Goal: Task Accomplishment & Management: Complete application form

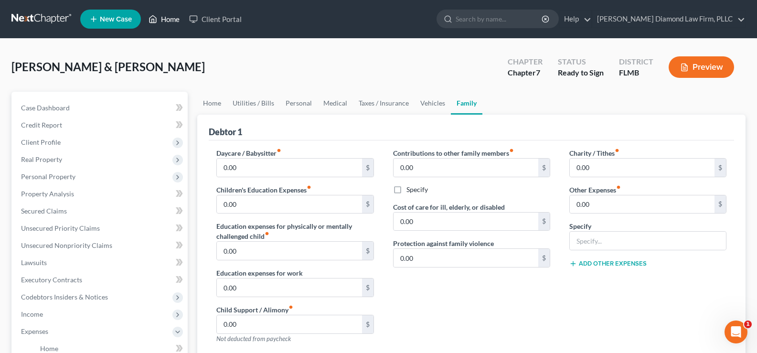
click at [170, 21] on link "Home" at bounding box center [164, 19] width 41 height 17
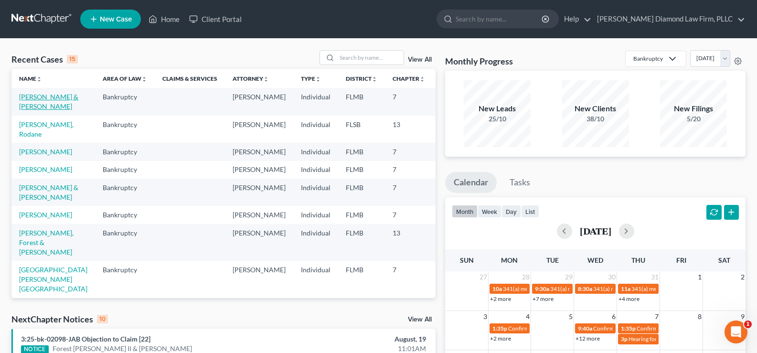
click at [37, 100] on link "[PERSON_NAME] & [PERSON_NAME]" at bounding box center [48, 102] width 59 height 18
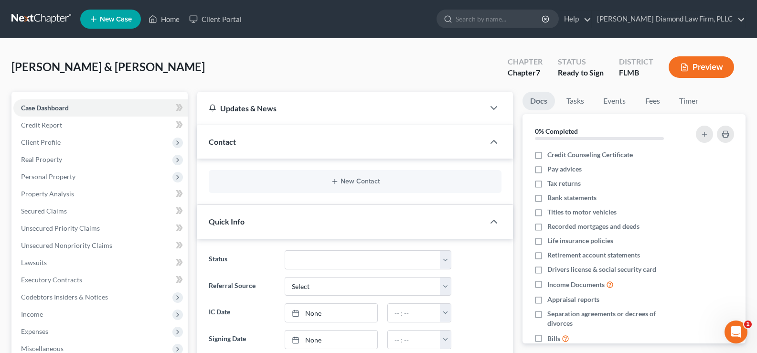
scroll to position [186, 0]
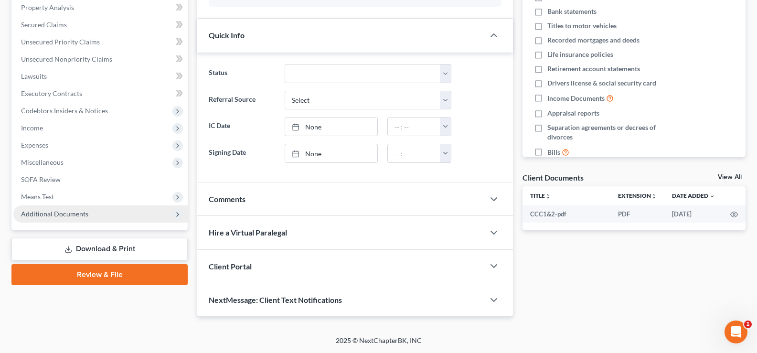
click at [80, 218] on span "Additional Documents" at bounding box center [100, 213] width 174 height 17
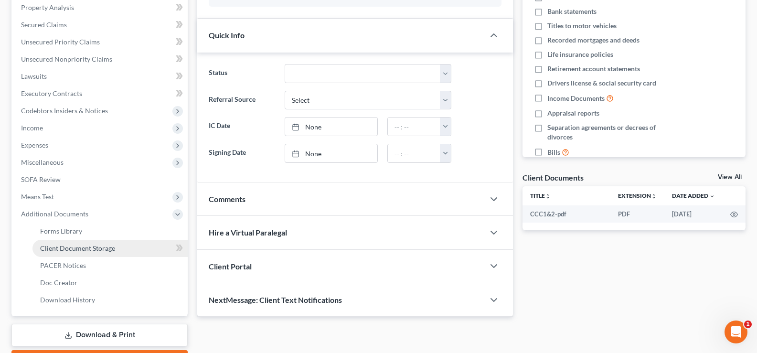
click at [105, 250] on span "Client Document Storage" at bounding box center [77, 248] width 75 height 8
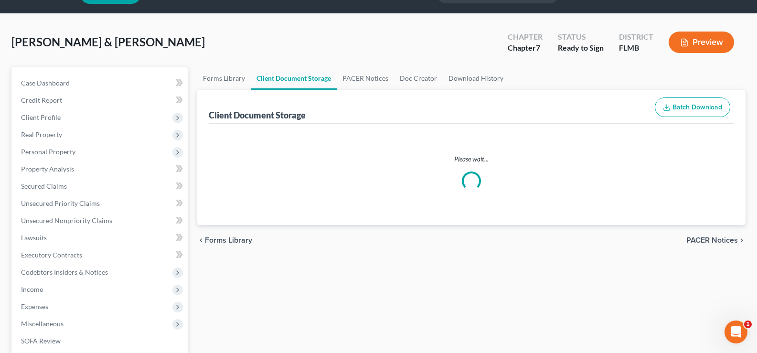
select select "9"
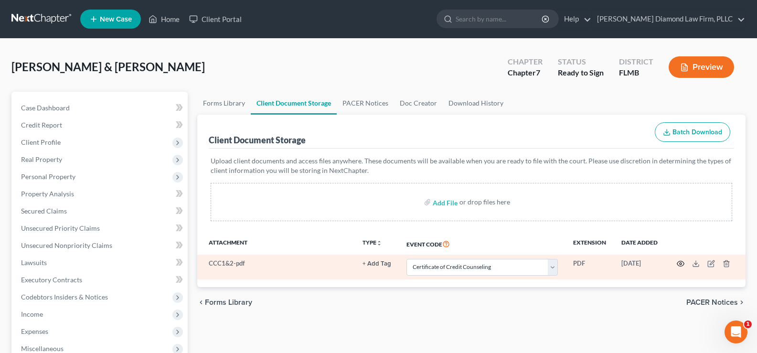
click at [681, 265] on circle "button" at bounding box center [681, 264] width 2 height 2
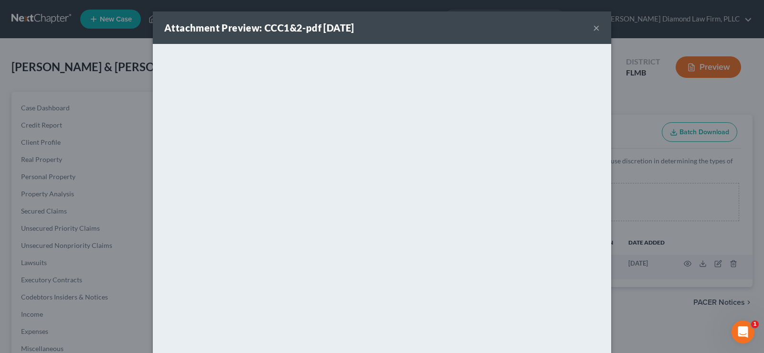
click at [596, 24] on button "×" at bounding box center [596, 27] width 7 height 11
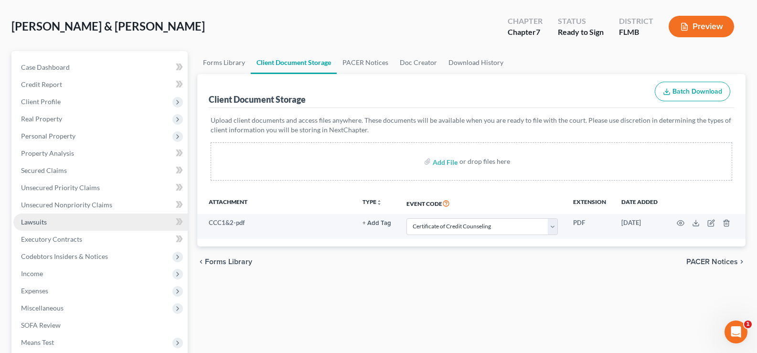
scroll to position [96, 0]
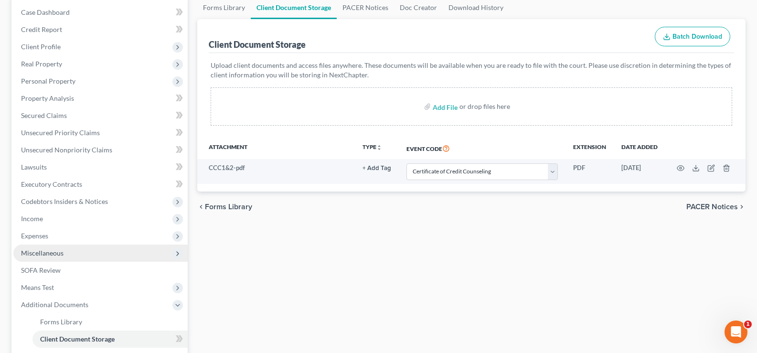
click at [52, 254] on span "Miscellaneous" at bounding box center [42, 253] width 43 height 8
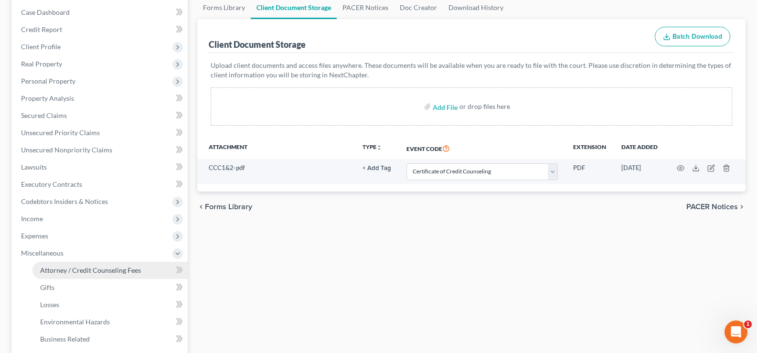
click at [97, 271] on span "Attorney / Credit Counseling Fees" at bounding box center [90, 270] width 101 height 8
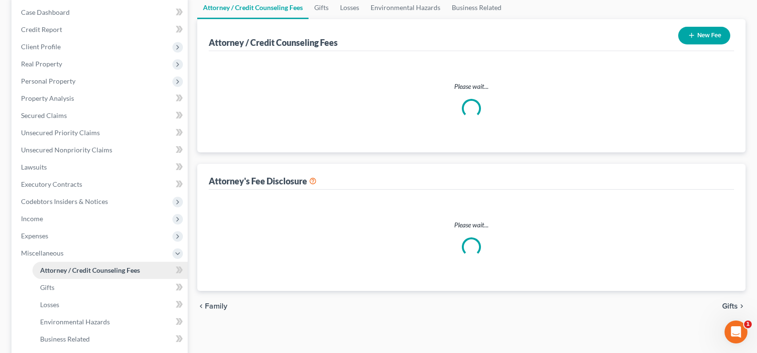
scroll to position [94, 0]
select select "2"
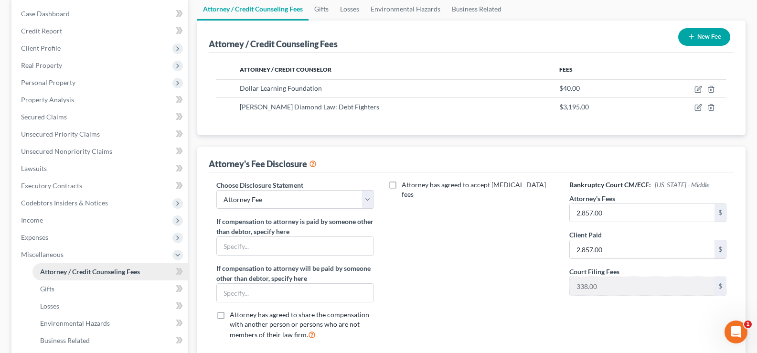
scroll to position [0, 0]
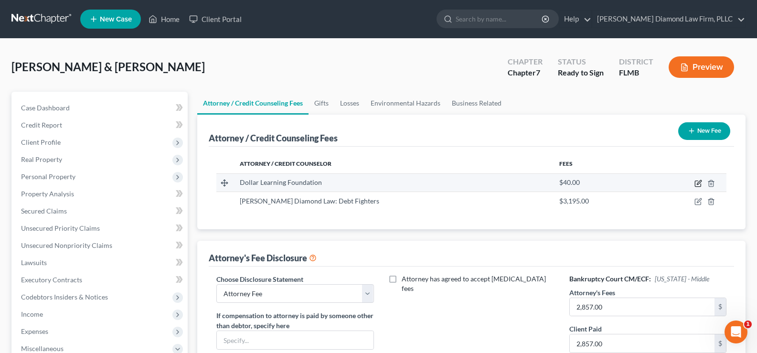
click at [700, 182] on icon "button" at bounding box center [699, 182] width 4 height 4
select select "4"
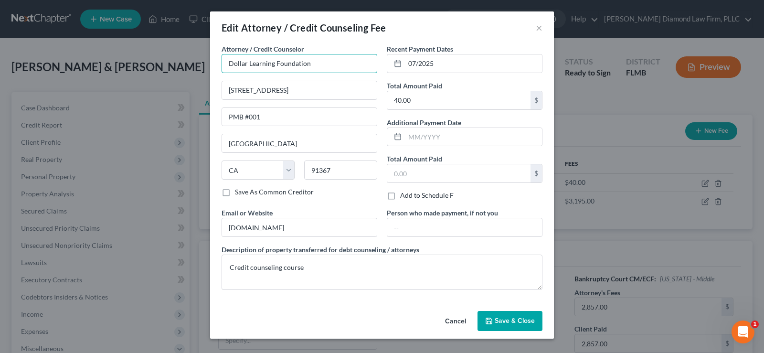
drag, startPoint x: 333, startPoint y: 67, endPoint x: 220, endPoint y: 55, distance: 113.8
click at [220, 55] on div "Attorney / Credit Counselor * Dollar Learning Foundation [STREET_ADDRESS][GEOGR…" at bounding box center [299, 126] width 165 height 164
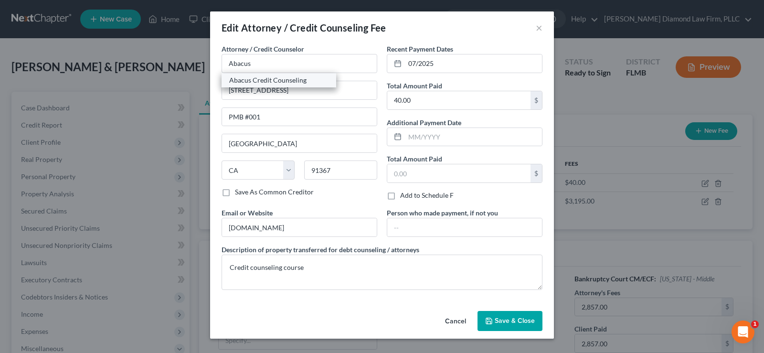
click at [288, 80] on div "Abacus Credit Counseling" at bounding box center [278, 80] width 99 height 10
type input "Abacus Credit Counseling"
type input "[STREET_ADDRESS]"
type input "Suite 205"
type input "Encino"
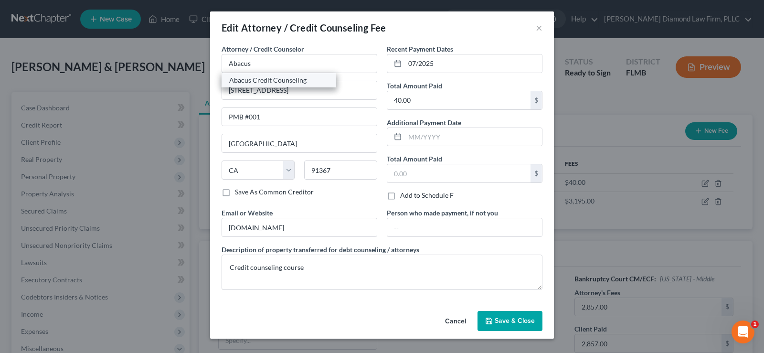
type input "91316"
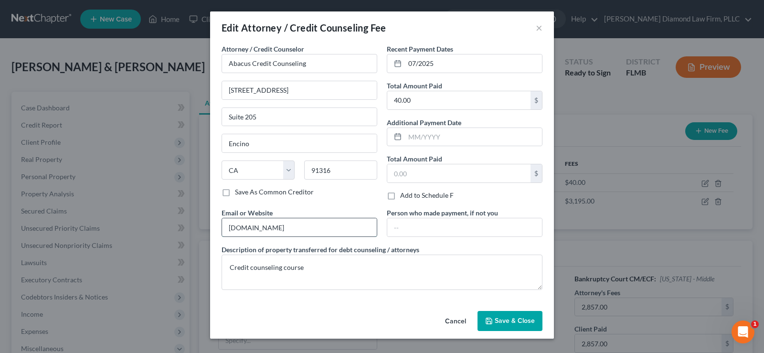
click at [290, 231] on input "[DOMAIN_NAME]" at bounding box center [299, 227] width 155 height 18
drag, startPoint x: 290, startPoint y: 231, endPoint x: 245, endPoint y: 226, distance: 45.1
click at [245, 226] on input "[DOMAIN_NAME]" at bounding box center [299, 227] width 155 height 18
type input "[DOMAIN_NAME]"
click at [425, 102] on input "40.00" at bounding box center [458, 100] width 143 height 18
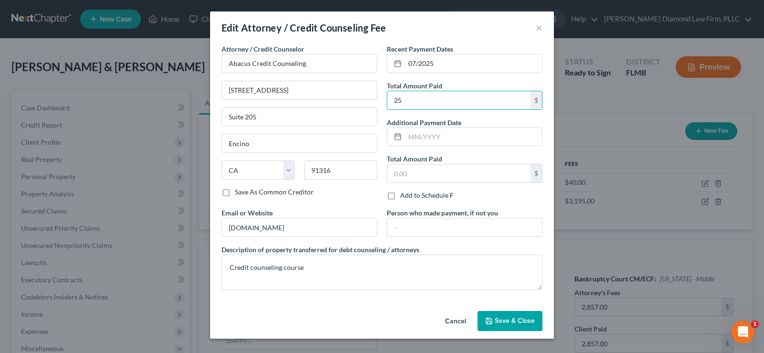
type input "25"
click at [518, 318] on span "Save & Close" at bounding box center [515, 321] width 40 height 8
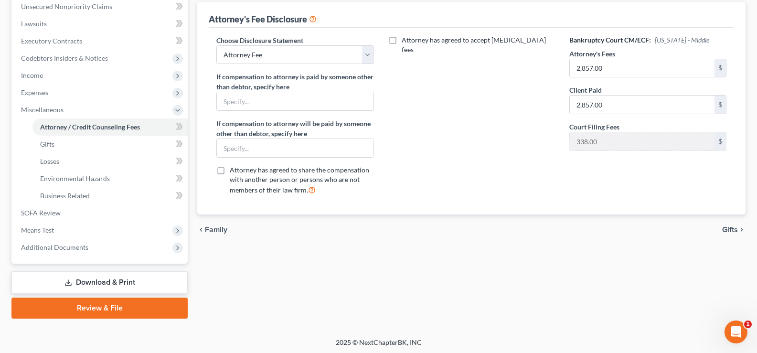
scroll to position [241, 0]
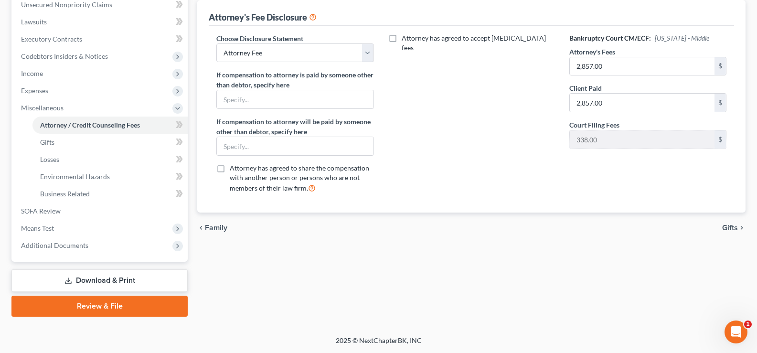
click at [115, 304] on link "Review & File" at bounding box center [99, 306] width 176 height 21
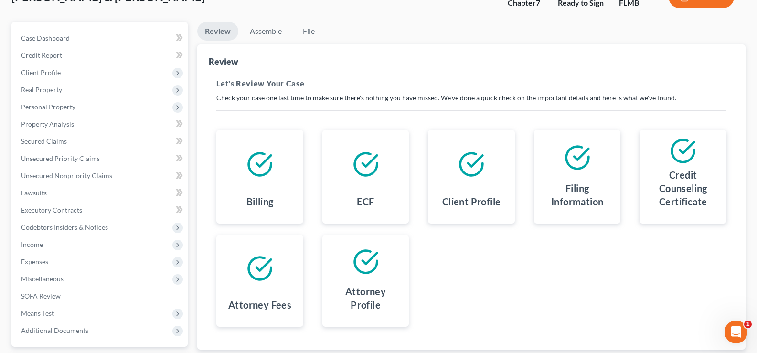
scroll to position [48, 0]
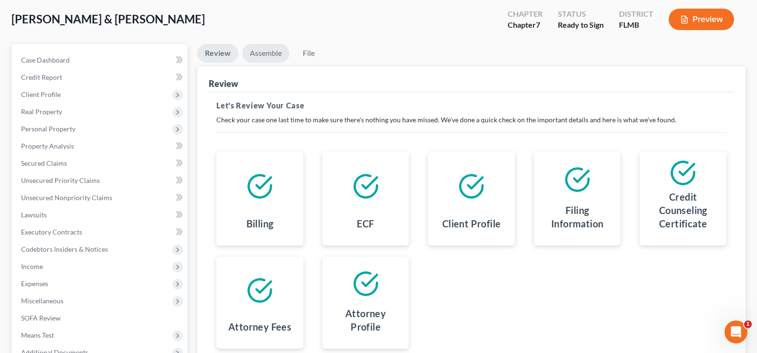
click at [274, 51] on link "Assemble" at bounding box center [265, 53] width 47 height 19
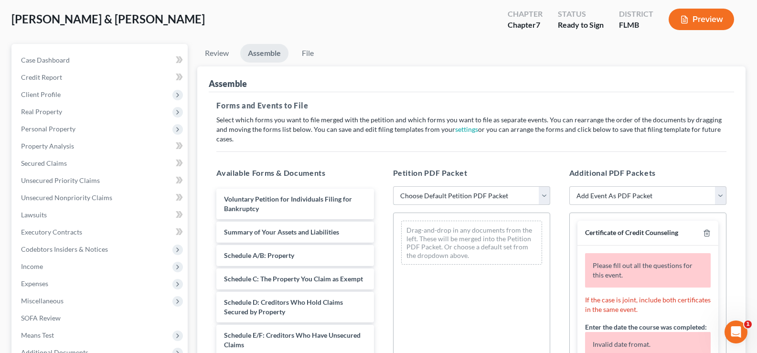
click at [515, 187] on select "Choose Default Petition PDF Packet Complete Bankruptcy Petition (all forms and …" at bounding box center [471, 195] width 157 height 19
select select "0"
click at [393, 186] on select "Choose Default Petition PDF Packet Complete Bankruptcy Petition (all forms and …" at bounding box center [471, 195] width 157 height 19
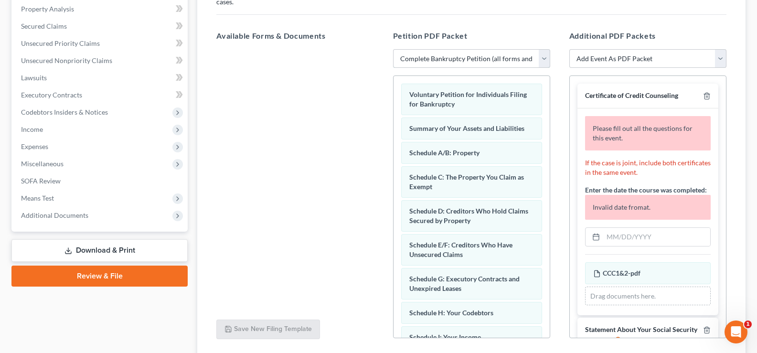
scroll to position [191, 0]
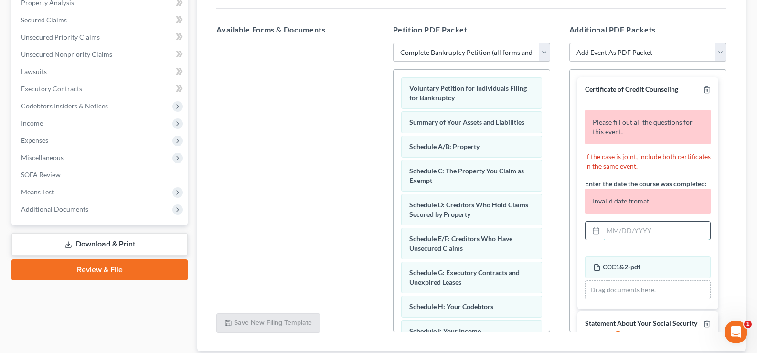
click at [634, 226] on input "text" at bounding box center [656, 231] width 107 height 18
click at [626, 233] on input "text" at bounding box center [656, 231] width 107 height 18
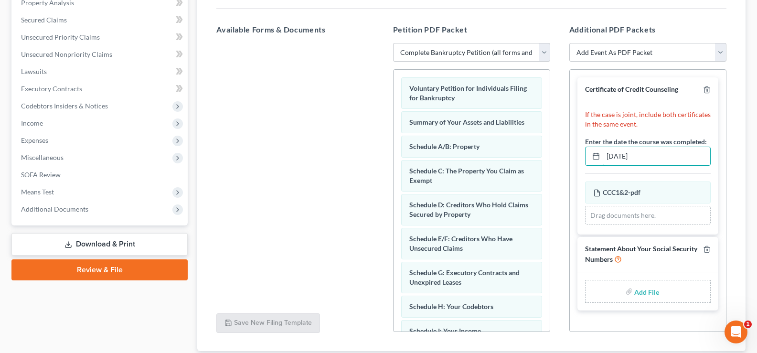
type input "[DATE]"
click at [642, 283] on input "file" at bounding box center [645, 291] width 23 height 17
type input "C:\fakepath\SSN.pdf"
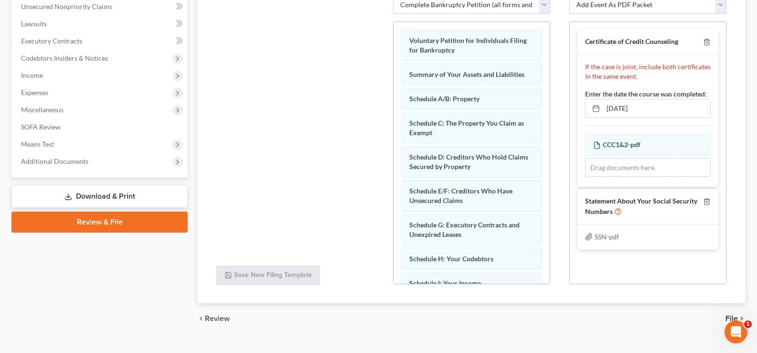
scroll to position [246, 0]
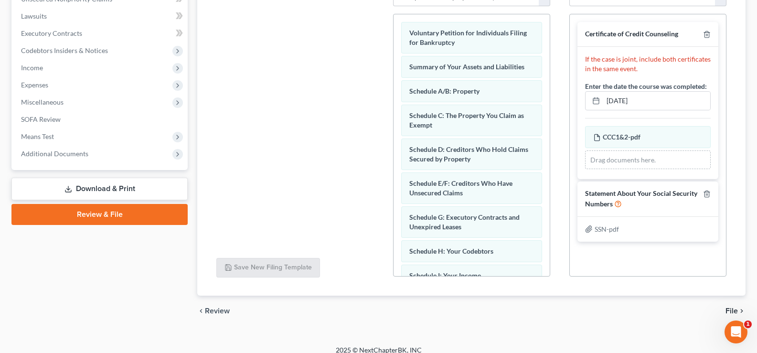
click at [732, 307] on span "File" at bounding box center [731, 311] width 12 height 8
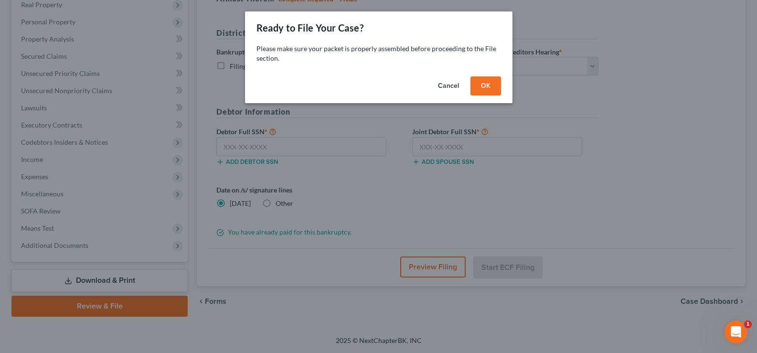
scroll to position [155, 0]
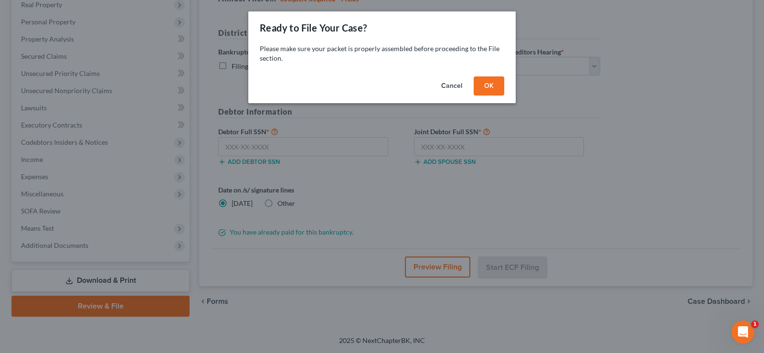
click at [500, 89] on button "OK" at bounding box center [489, 85] width 31 height 19
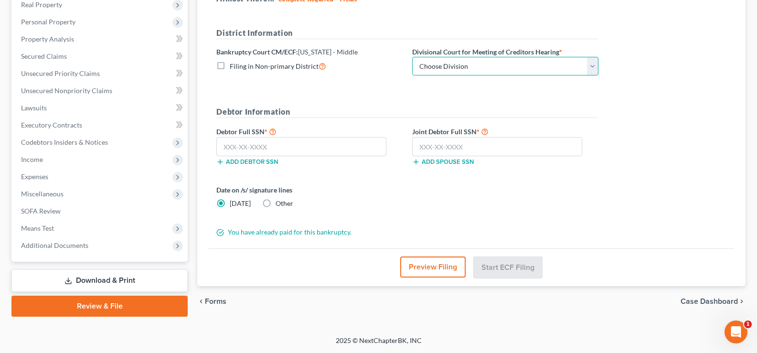
click at [504, 67] on select "Choose Division [GEOGRAPHIC_DATA][PERSON_NAME] [GEOGRAPHIC_DATA] [GEOGRAPHIC_DA…" at bounding box center [505, 66] width 186 height 19
select select "3"
click at [412, 57] on select "Choose Division [GEOGRAPHIC_DATA][PERSON_NAME] [GEOGRAPHIC_DATA] [GEOGRAPHIC_DA…" at bounding box center [505, 66] width 186 height 19
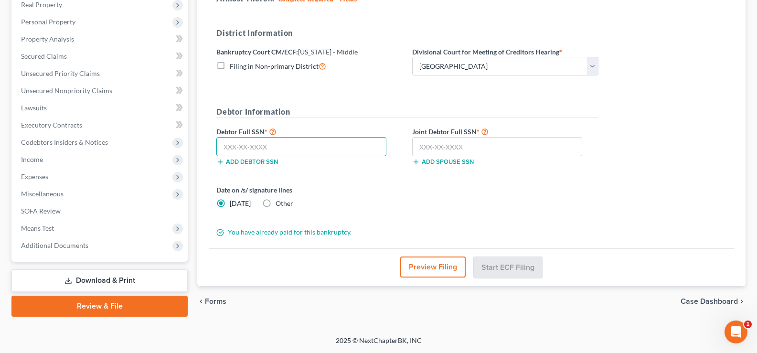
click at [255, 148] on input "text" at bounding box center [301, 146] width 170 height 19
click at [264, 154] on input "text" at bounding box center [301, 146] width 170 height 19
type input "535-43-4899"
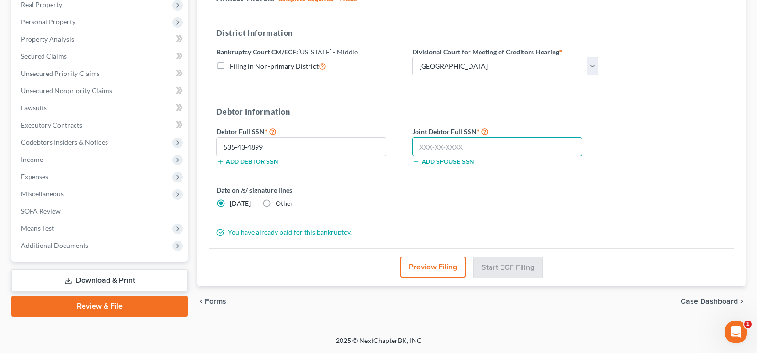
click at [449, 148] on input "text" at bounding box center [497, 146] width 170 height 19
type input "535-43-4990"
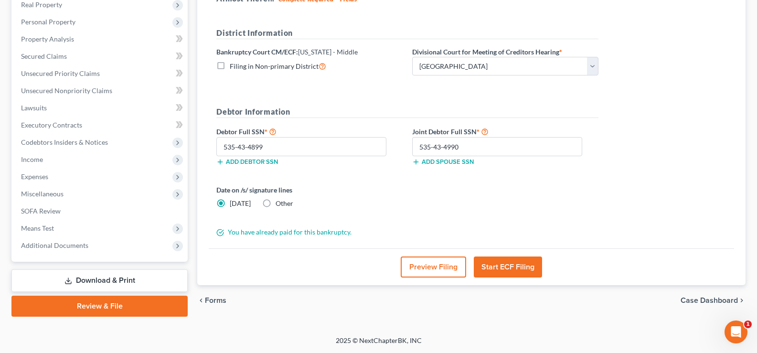
click at [430, 270] on button "Preview Filing" at bounding box center [433, 266] width 65 height 21
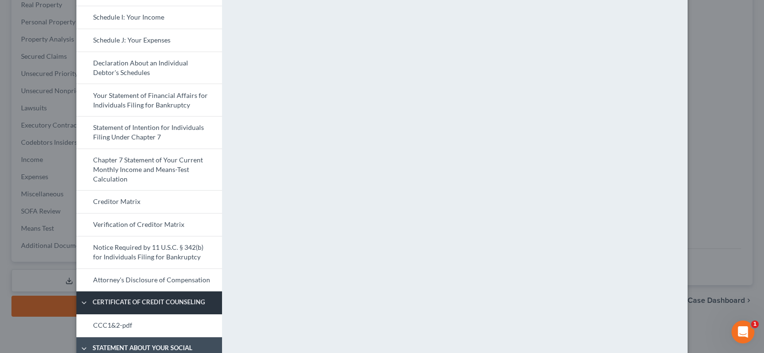
scroll to position [361, 0]
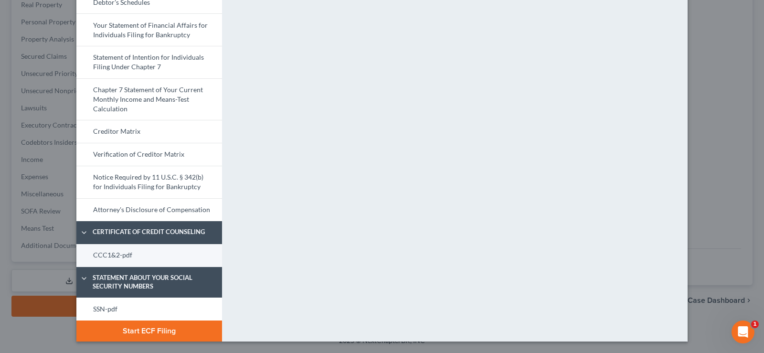
click at [133, 254] on link "CCC1&2-pdf" at bounding box center [149, 255] width 146 height 23
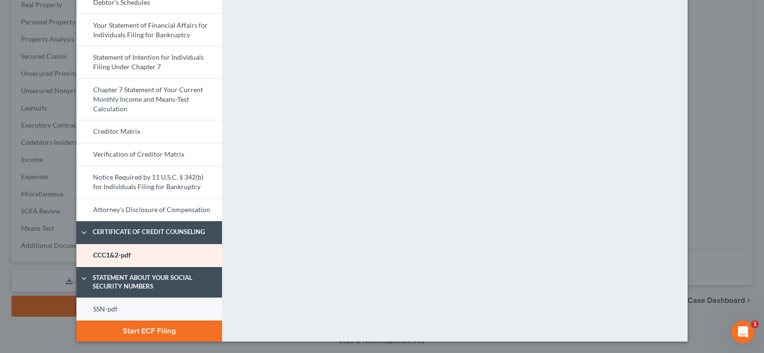
click at [138, 306] on link "SSN-pdf" at bounding box center [149, 309] width 146 height 23
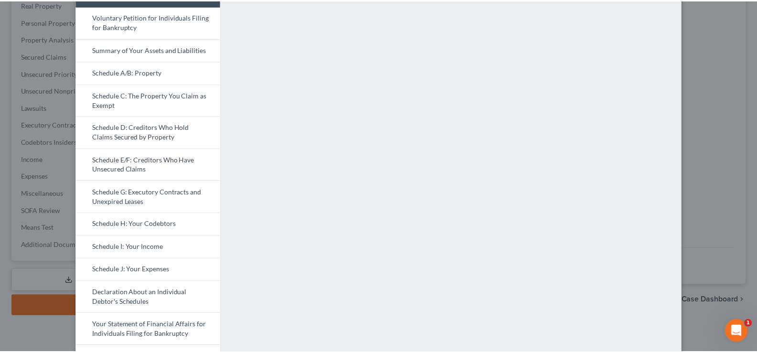
scroll to position [0, 0]
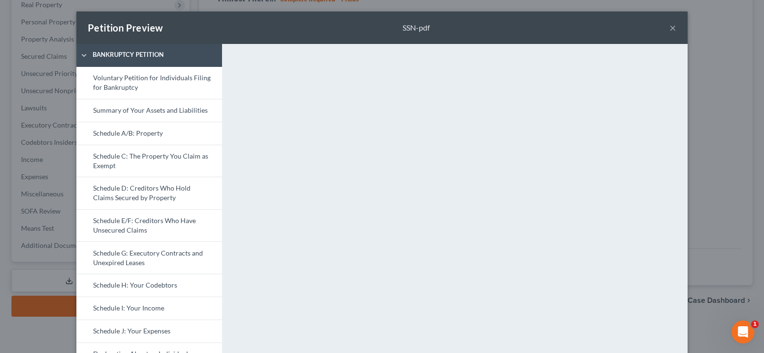
click at [670, 30] on button "×" at bounding box center [673, 27] width 7 height 11
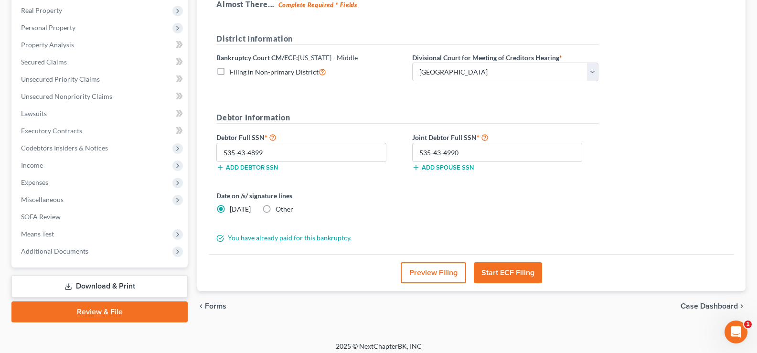
scroll to position [155, 0]
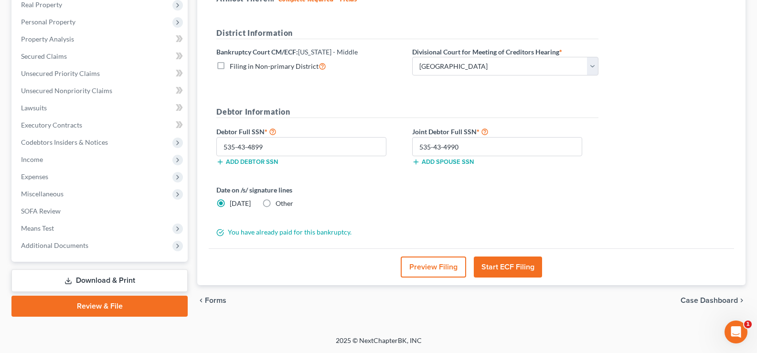
click at [507, 268] on button "Start ECF Filing" at bounding box center [508, 266] width 68 height 21
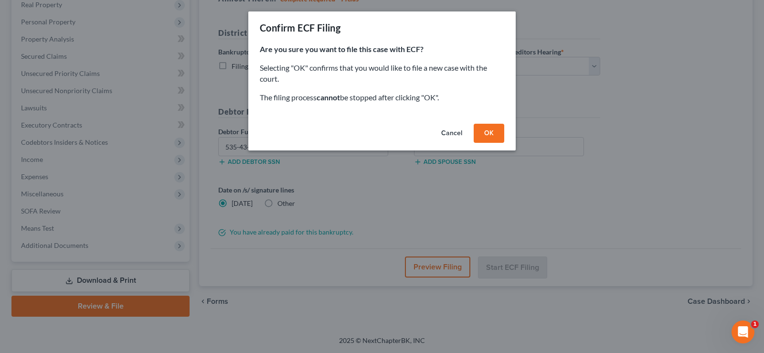
click at [491, 129] on button "OK" at bounding box center [489, 133] width 31 height 19
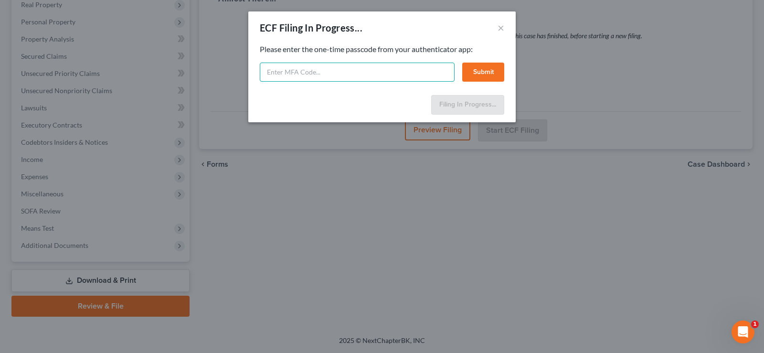
click at [345, 66] on input "text" at bounding box center [357, 72] width 195 height 19
type input "143607"
click at [479, 72] on button "Submit" at bounding box center [483, 72] width 42 height 19
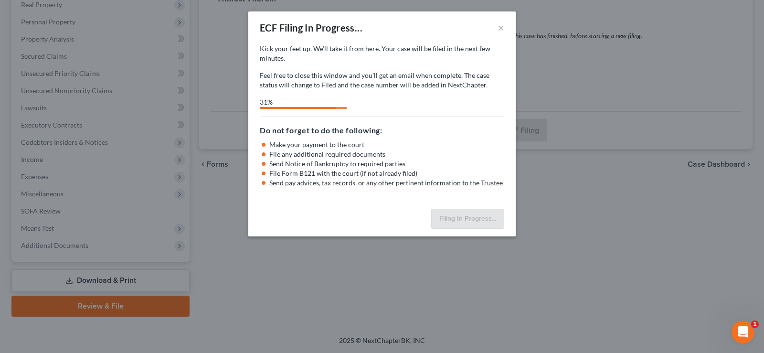
select select "3"
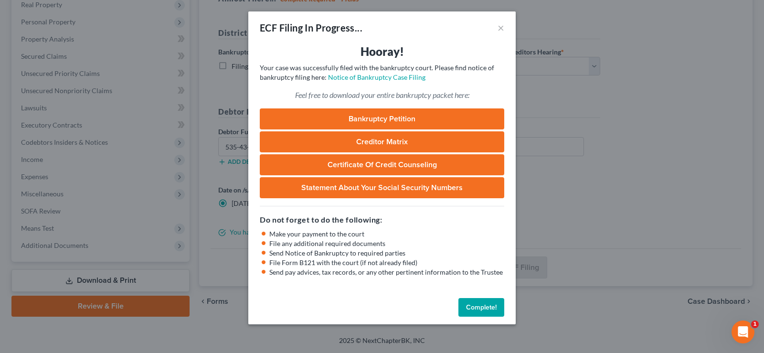
click at [489, 311] on button "Complete!" at bounding box center [481, 307] width 46 height 19
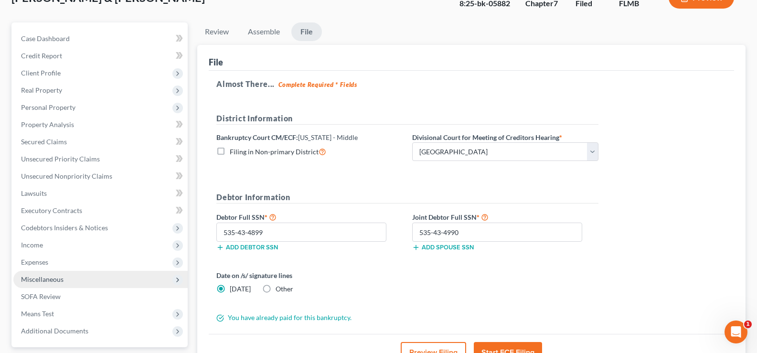
scroll to position [0, 0]
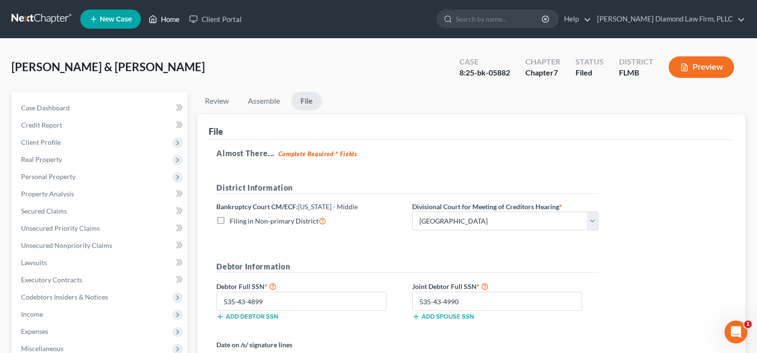
click at [168, 18] on link "Home" at bounding box center [164, 19] width 41 height 17
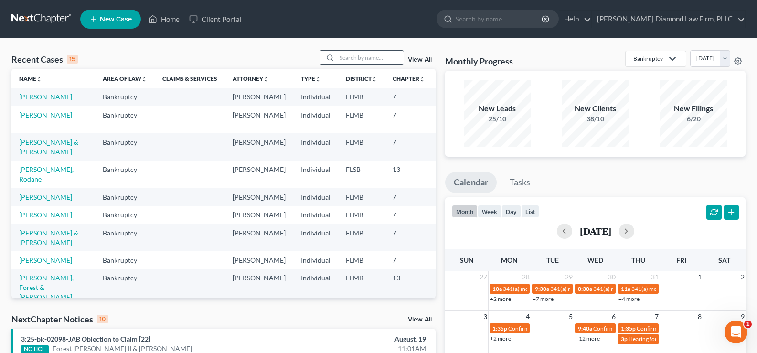
click at [371, 56] on input "search" at bounding box center [370, 58] width 67 height 14
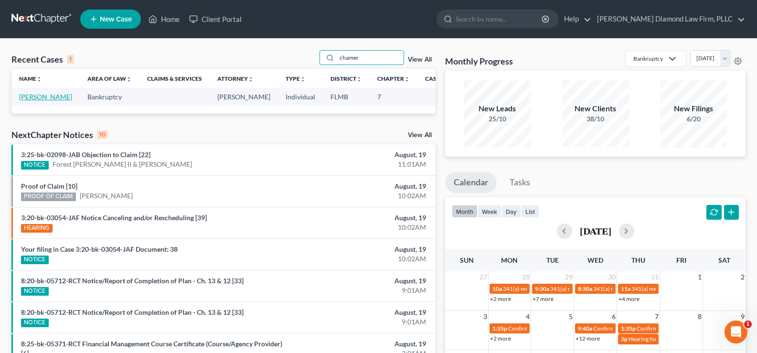
type input "chamer"
click at [29, 101] on link "[PERSON_NAME]" at bounding box center [45, 97] width 53 height 8
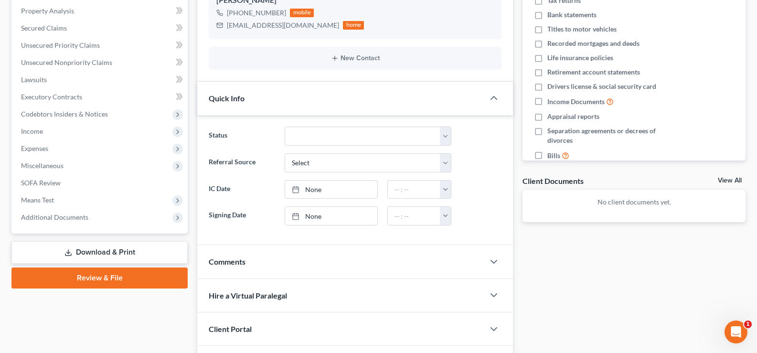
scroll to position [191, 0]
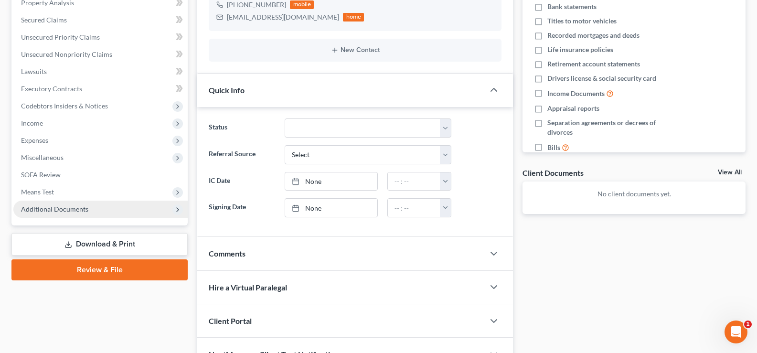
click at [93, 213] on span "Additional Documents" at bounding box center [100, 209] width 174 height 17
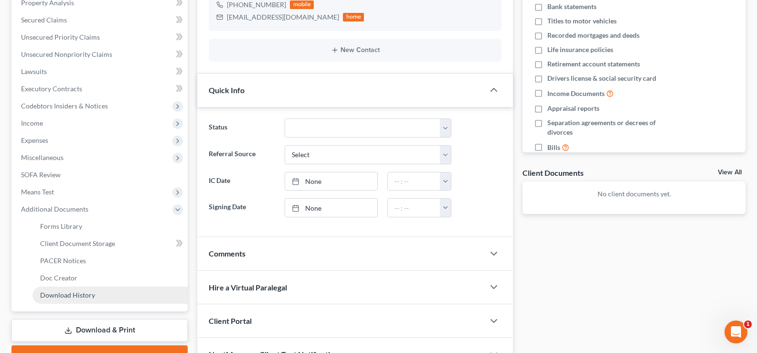
scroll to position [246, 0]
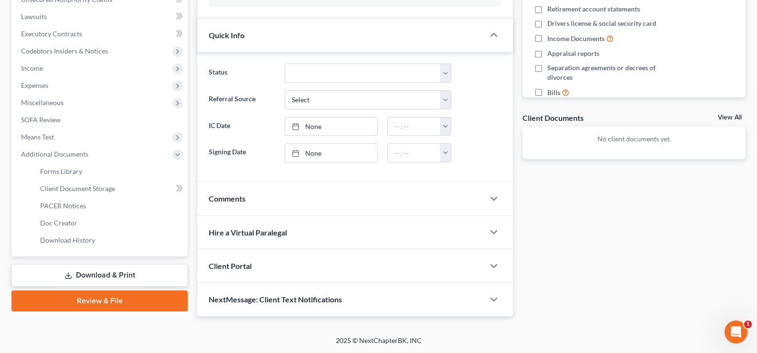
click at [127, 277] on link "Download & Print" at bounding box center [99, 275] width 176 height 22
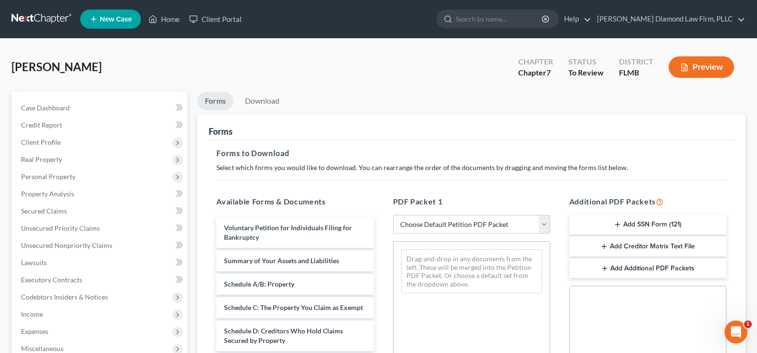
click at [519, 225] on select "Choose Default Petition PDF Packet Complete Bankruptcy Petition (all forms and …" at bounding box center [471, 224] width 157 height 19
select select "0"
click at [393, 215] on select "Choose Default Petition PDF Packet Complete Bankruptcy Petition (all forms and …" at bounding box center [471, 224] width 157 height 19
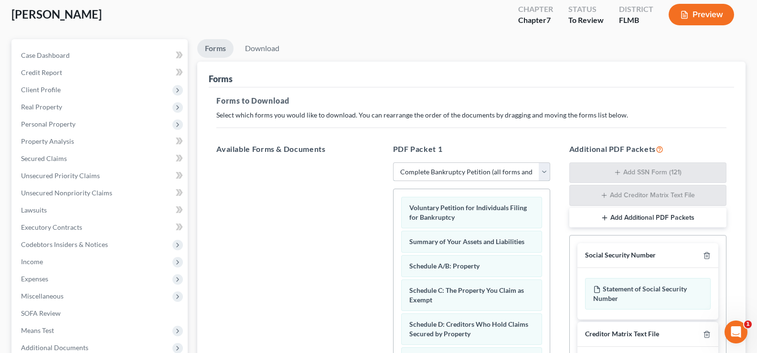
scroll to position [47, 0]
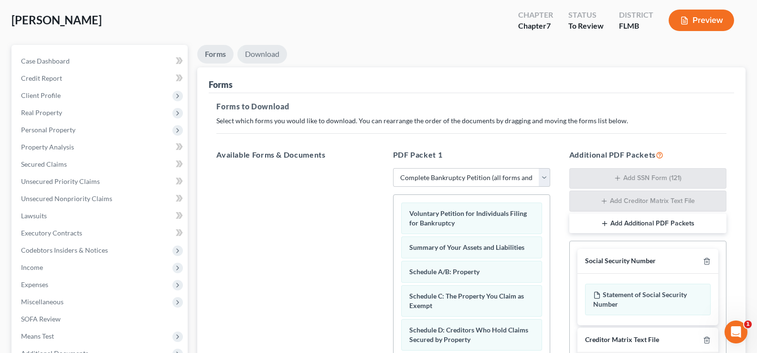
click at [273, 54] on link "Download" at bounding box center [262, 54] width 50 height 19
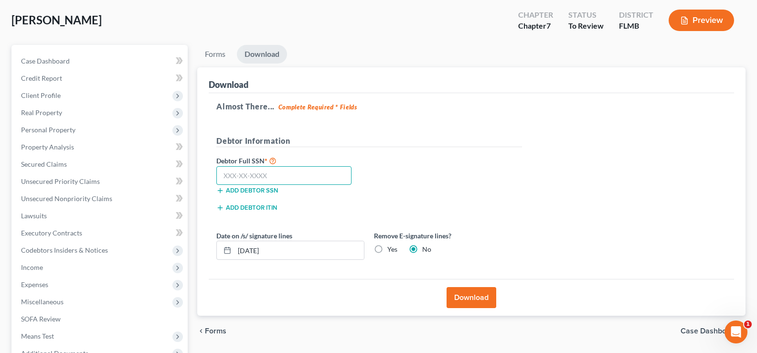
click at [288, 172] on input "text" at bounding box center [283, 175] width 135 height 19
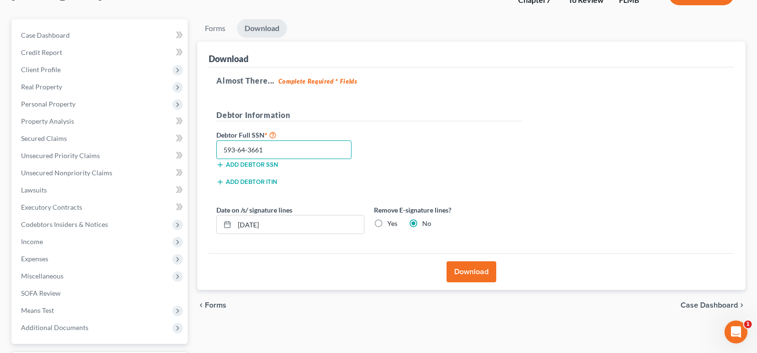
scroll to position [95, 0]
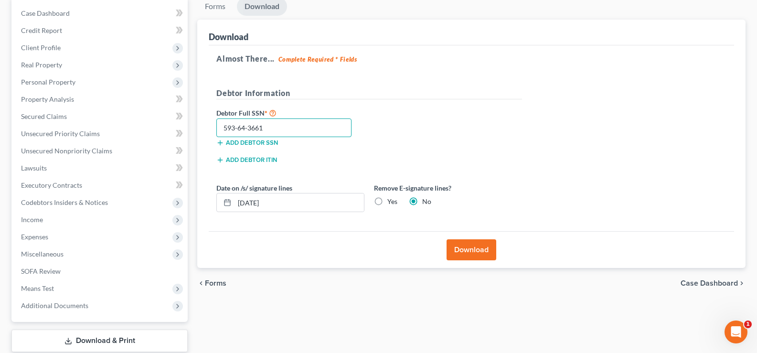
type input "593-64-3661"
drag, startPoint x: 445, startPoint y: 248, endPoint x: 451, endPoint y: 248, distance: 5.7
click at [446, 248] on div "Download" at bounding box center [471, 249] width 525 height 37
click at [471, 250] on button "Download" at bounding box center [472, 249] width 50 height 21
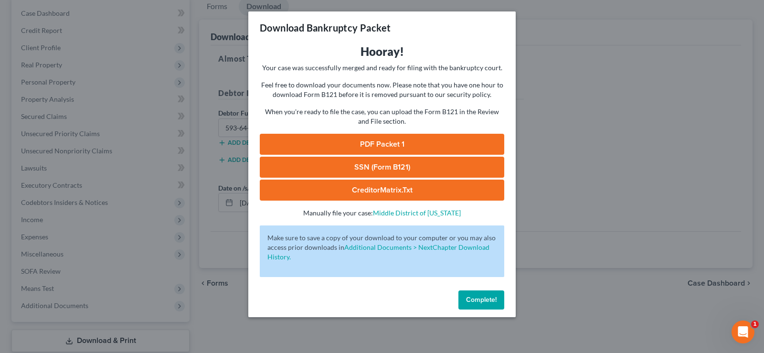
click at [481, 295] on button "Complete!" at bounding box center [481, 299] width 46 height 19
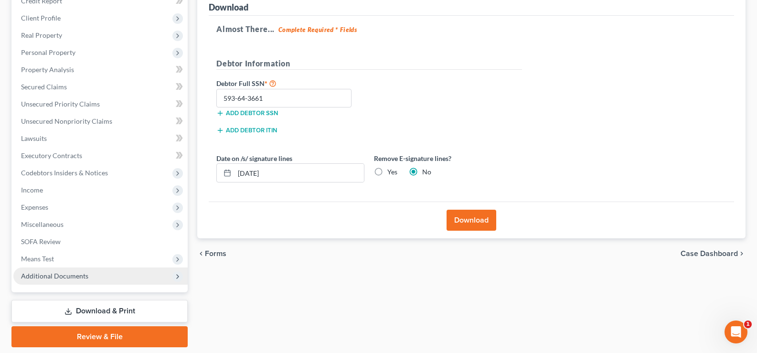
scroll to position [155, 0]
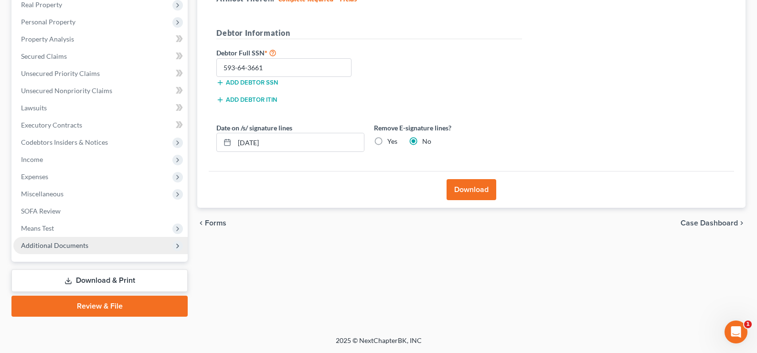
click at [64, 241] on span "Additional Documents" at bounding box center [100, 245] width 174 height 17
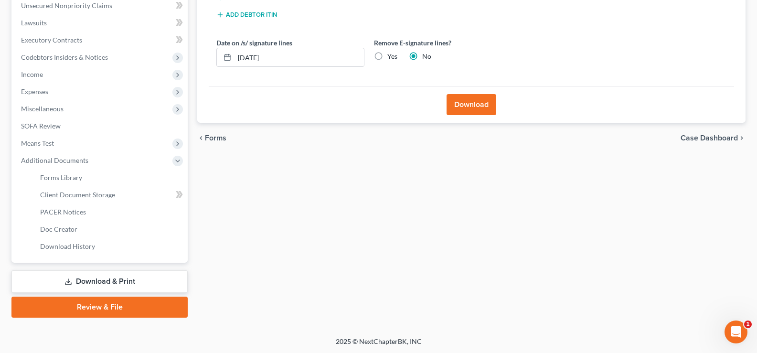
scroll to position [241, 0]
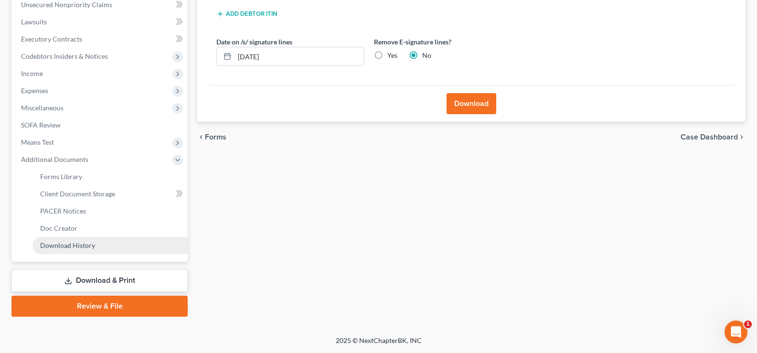
click at [81, 243] on span "Download History" at bounding box center [67, 245] width 55 height 8
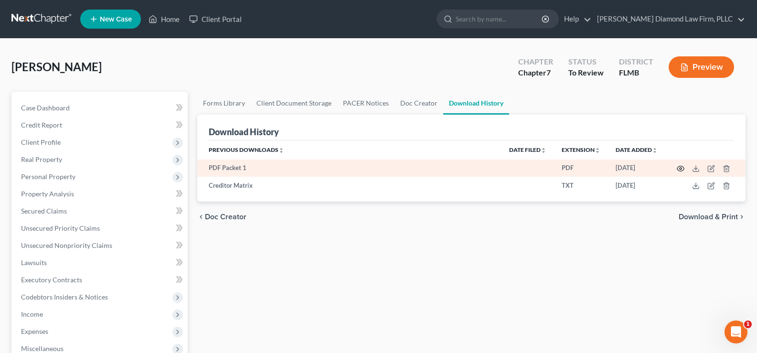
click at [682, 168] on icon "button" at bounding box center [681, 169] width 8 height 8
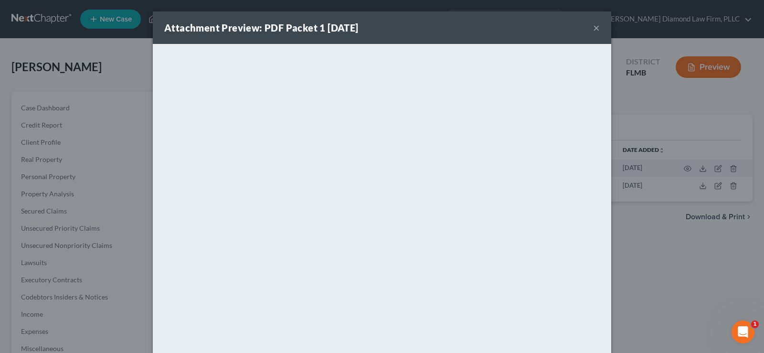
click at [594, 28] on button "×" at bounding box center [596, 27] width 7 height 11
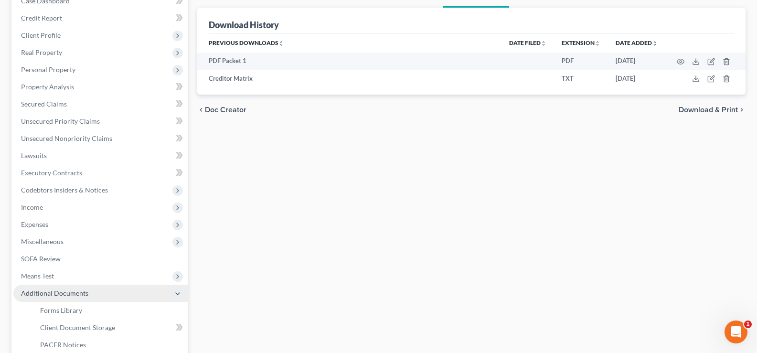
scroll to position [143, 0]
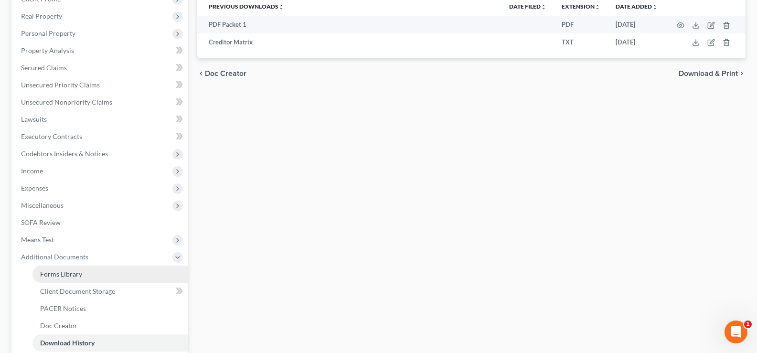
click at [81, 275] on link "Forms Library" at bounding box center [109, 274] width 155 height 17
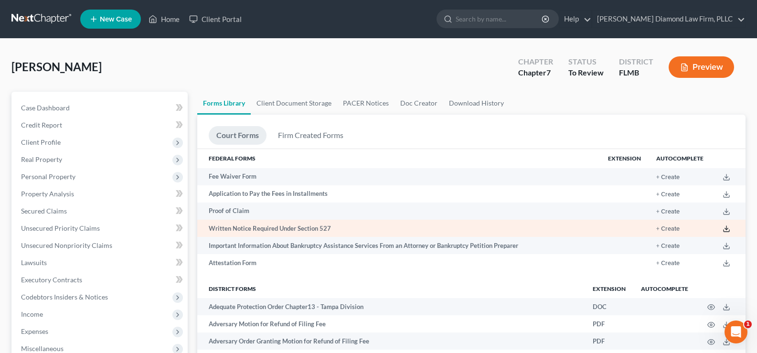
click at [727, 229] on polyline at bounding box center [726, 228] width 3 height 1
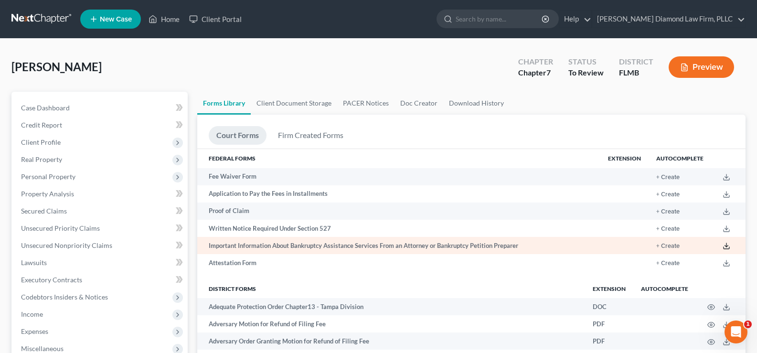
click at [725, 244] on icon at bounding box center [727, 246] width 8 height 8
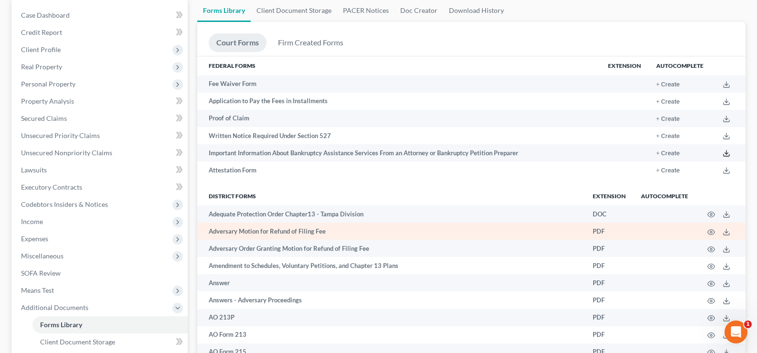
scroll to position [239, 0]
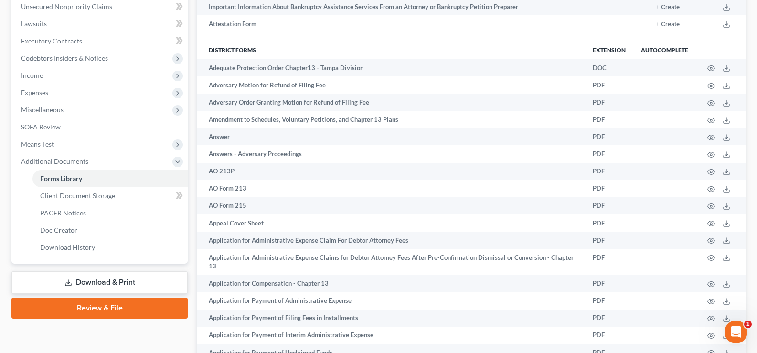
click at [117, 283] on link "Download & Print" at bounding box center [99, 282] width 176 height 22
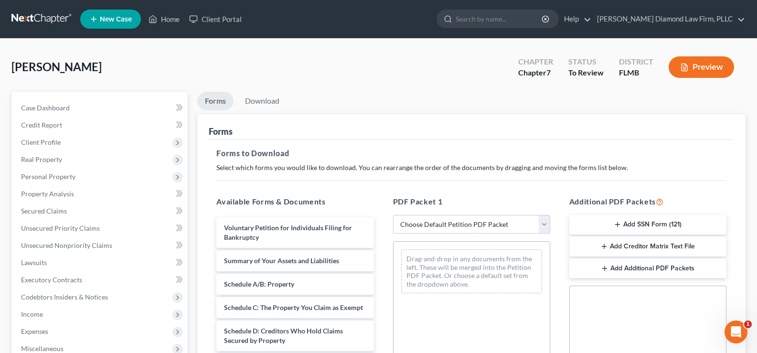
click at [636, 224] on button "Add SSN Form (121)" at bounding box center [647, 225] width 157 height 20
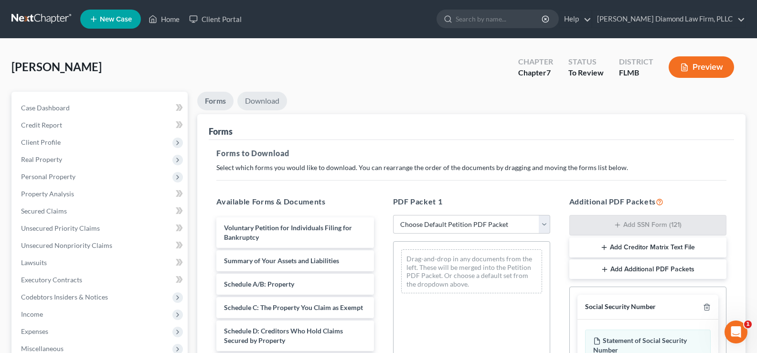
click at [266, 103] on link "Download" at bounding box center [262, 101] width 50 height 19
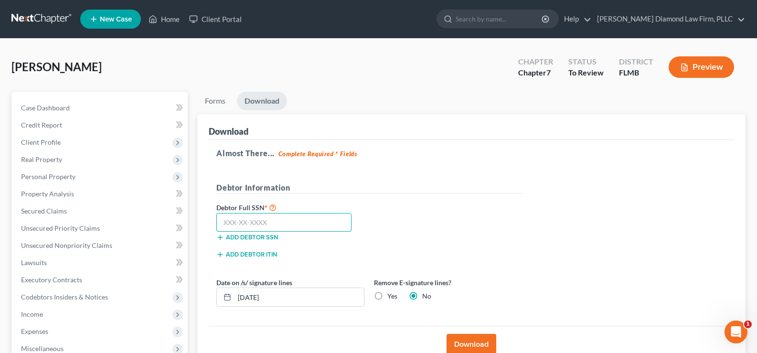
click at [274, 225] on input "text" at bounding box center [283, 222] width 135 height 19
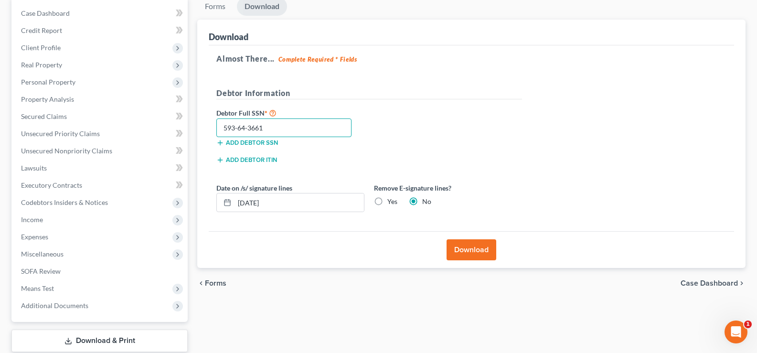
scroll to position [96, 0]
type input "593-64-3661"
click at [486, 244] on button "Download" at bounding box center [472, 248] width 50 height 21
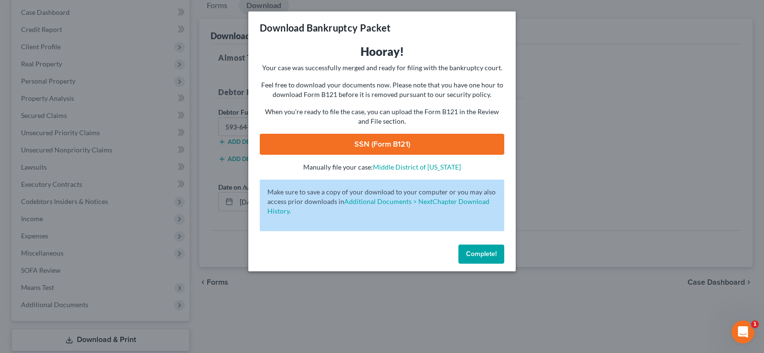
click at [381, 142] on link "SSN (Form B121)" at bounding box center [382, 144] width 245 height 21
click at [618, 175] on div "Download Bankruptcy Packet Hooray! Your case was successfully merged and ready …" at bounding box center [382, 176] width 764 height 353
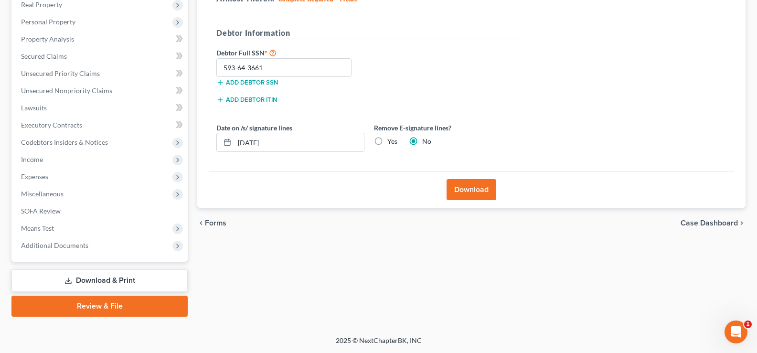
scroll to position [0, 0]
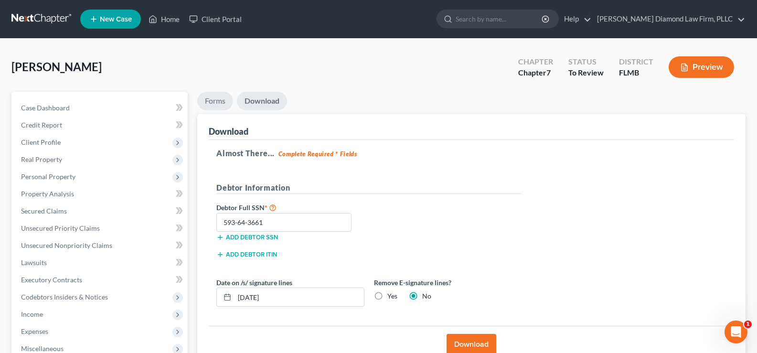
click at [212, 100] on link "Forms" at bounding box center [215, 101] width 36 height 19
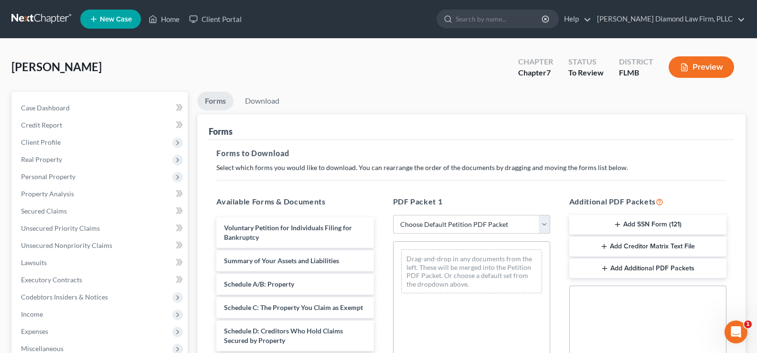
click at [510, 223] on select "Choose Default Petition PDF Packet Complete Bankruptcy Petition (all forms and …" at bounding box center [471, 224] width 157 height 19
select select "3"
click at [393, 215] on select "Choose Default Petition PDF Packet Complete Bankruptcy Petition (all forms and …" at bounding box center [471, 224] width 157 height 19
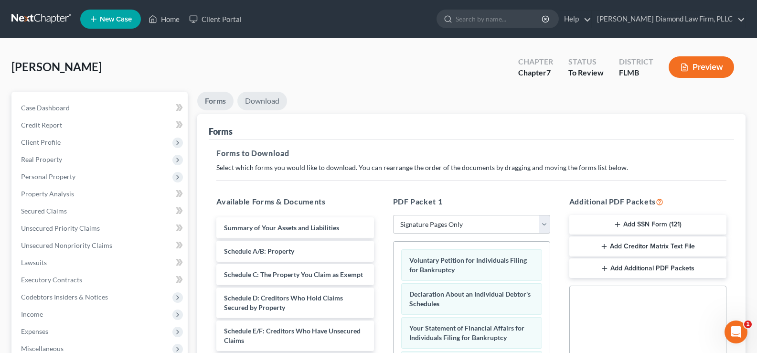
click at [271, 100] on link "Download" at bounding box center [262, 101] width 50 height 19
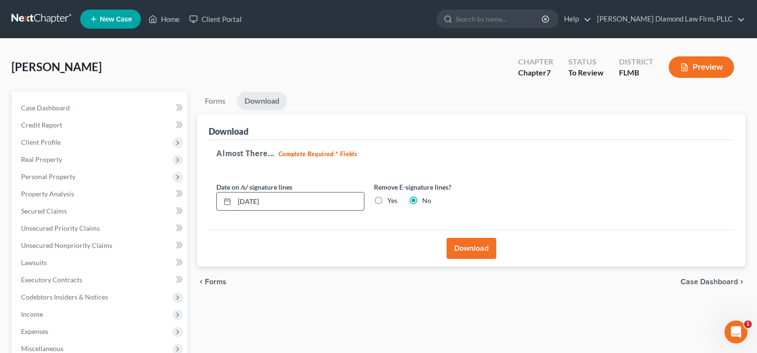
drag, startPoint x: 291, startPoint y: 203, endPoint x: 220, endPoint y: 196, distance: 71.0
click at [220, 196] on div "[DATE]" at bounding box center [290, 201] width 148 height 19
click at [387, 201] on label "Yes" at bounding box center [392, 201] width 10 height 10
click at [391, 201] on input "Yes" at bounding box center [394, 199] width 6 height 6
radio input "true"
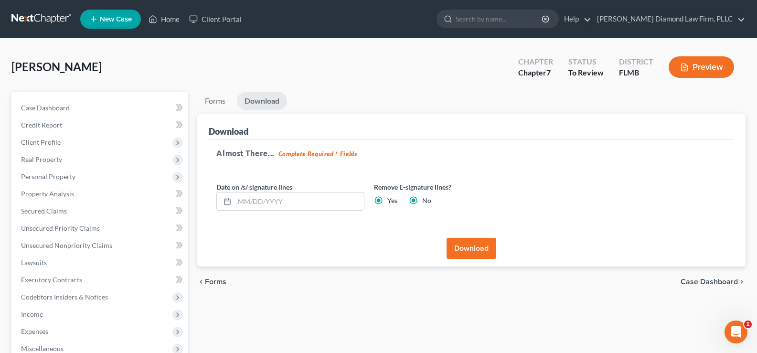
radio input "false"
click at [472, 245] on button "Download" at bounding box center [472, 248] width 50 height 21
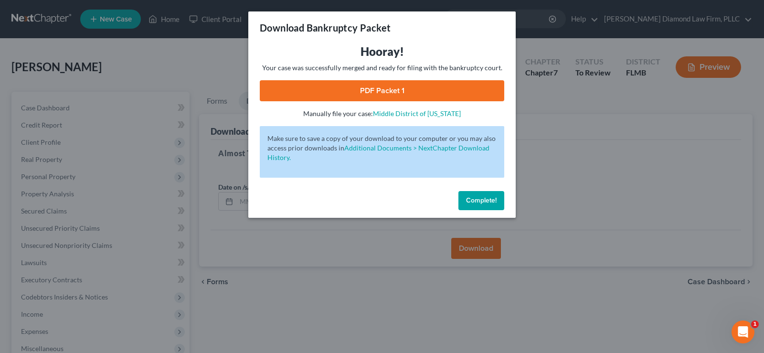
click at [415, 86] on link "PDF Packet 1" at bounding box center [382, 90] width 245 height 21
click at [482, 202] on span "Complete!" at bounding box center [481, 200] width 31 height 8
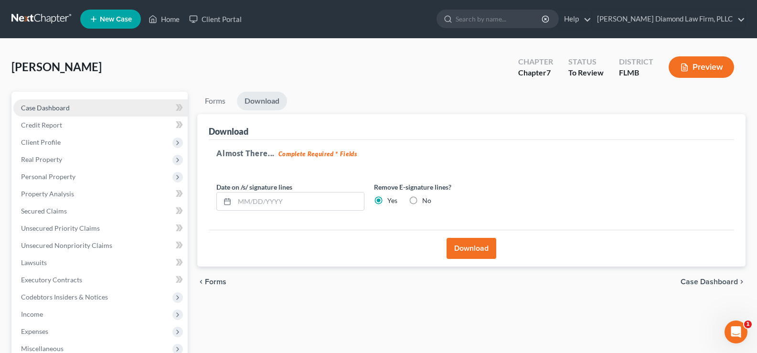
click at [60, 110] on span "Case Dashboard" at bounding box center [45, 108] width 49 height 8
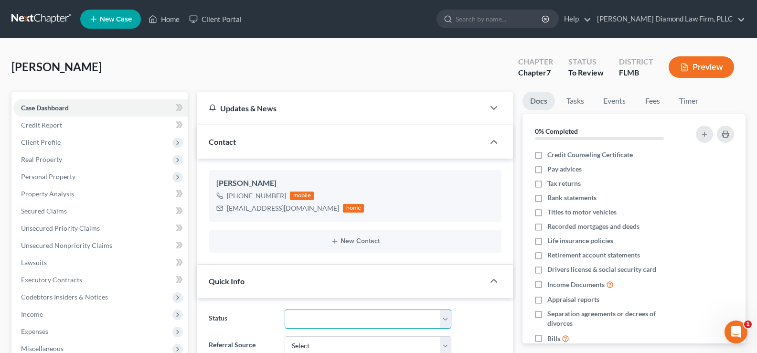
click at [366, 323] on select "Discharged Discharge Litigation Dismissal Notice Dismissed Filed Filed / Pre 34…" at bounding box center [368, 318] width 167 height 19
select select "16"
click at [285, 309] on select "Discharged Discharge Litigation Dismissal Notice Dismissed Filed Filed / Pre 34…" at bounding box center [368, 318] width 167 height 19
click at [170, 16] on link "Home" at bounding box center [164, 19] width 41 height 17
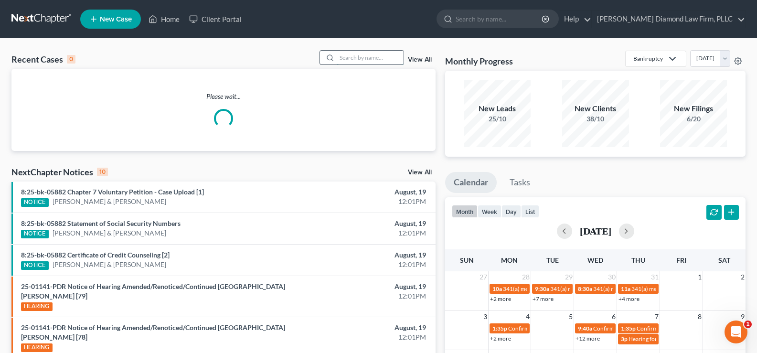
click at [348, 64] on input "search" at bounding box center [370, 58] width 67 height 14
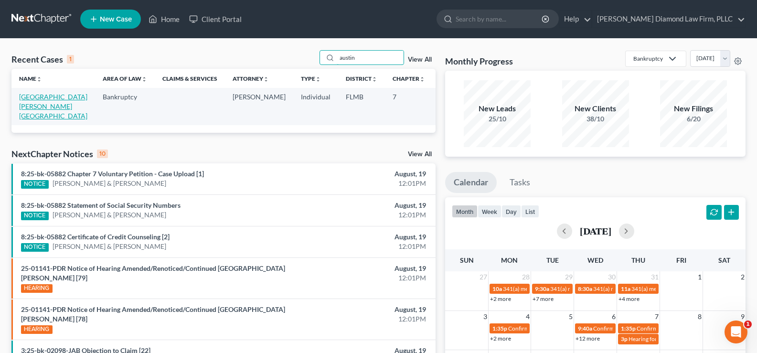
type input "austin"
click at [28, 106] on link "[GEOGRAPHIC_DATA][PERSON_NAME][GEOGRAPHIC_DATA]" at bounding box center [53, 106] width 68 height 27
select select "7"
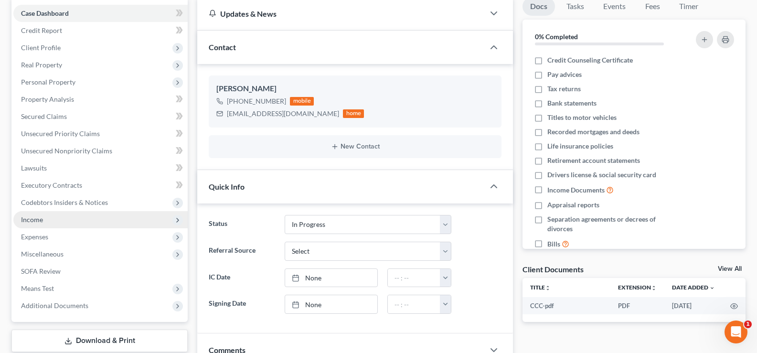
scroll to position [96, 0]
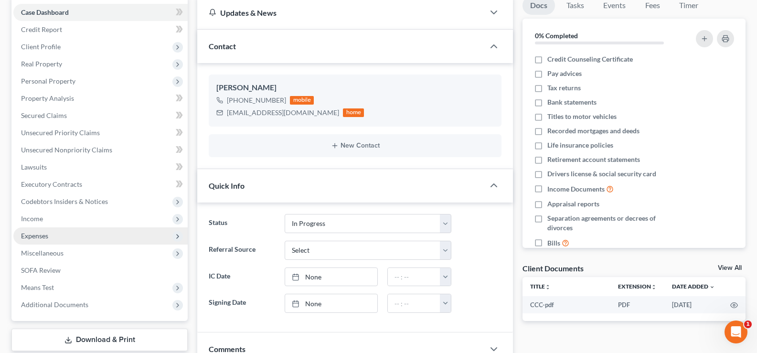
click at [51, 237] on span "Expenses" at bounding box center [100, 235] width 174 height 17
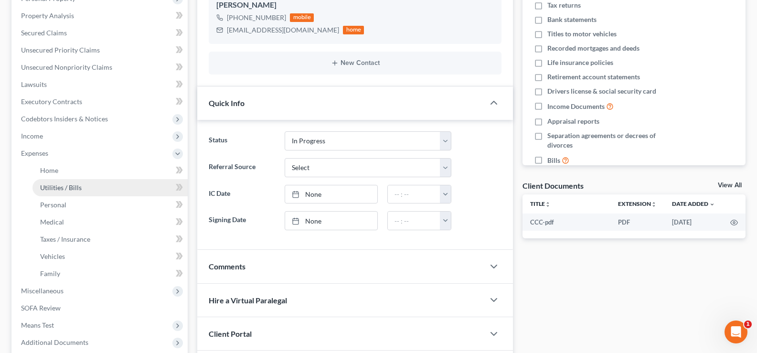
scroll to position [191, 0]
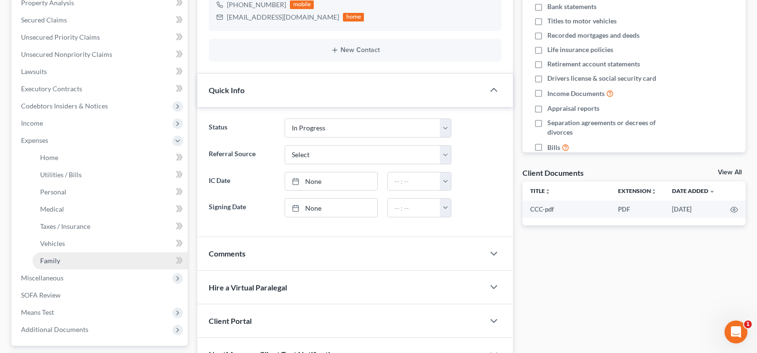
click at [68, 257] on link "Family" at bounding box center [109, 260] width 155 height 17
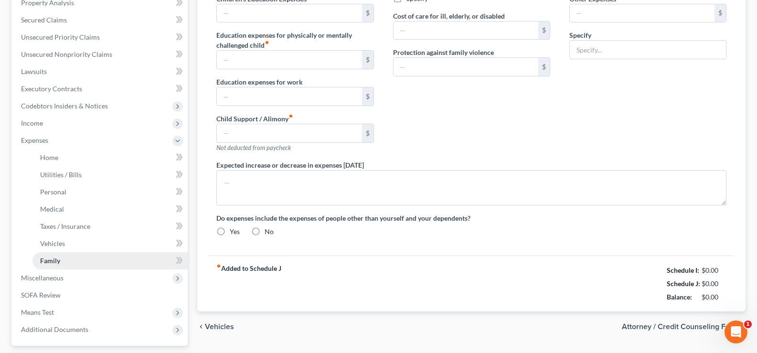
type input "0.00"
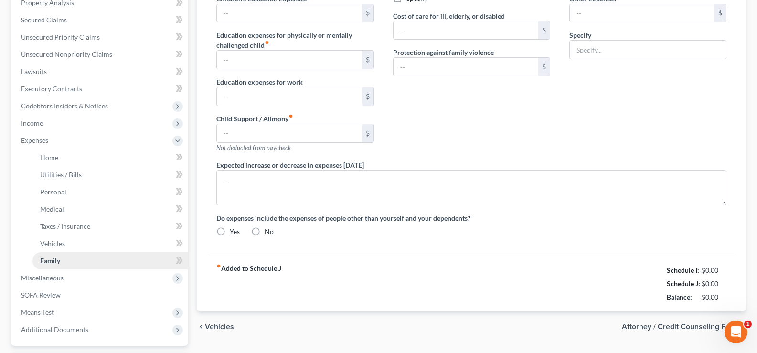
type input "0.00"
type input "75.00"
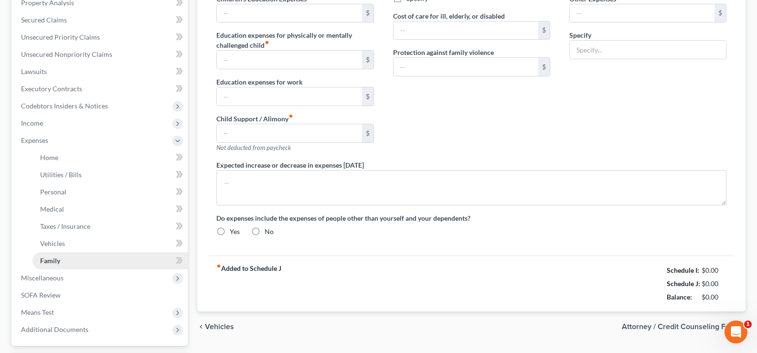
type input "Pet expenses"
radio input "true"
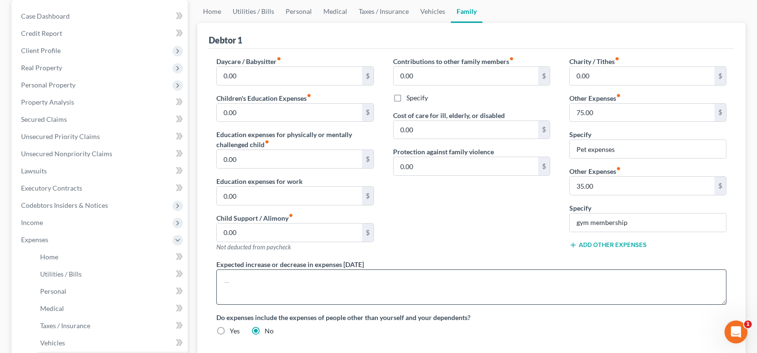
scroll to position [96, 0]
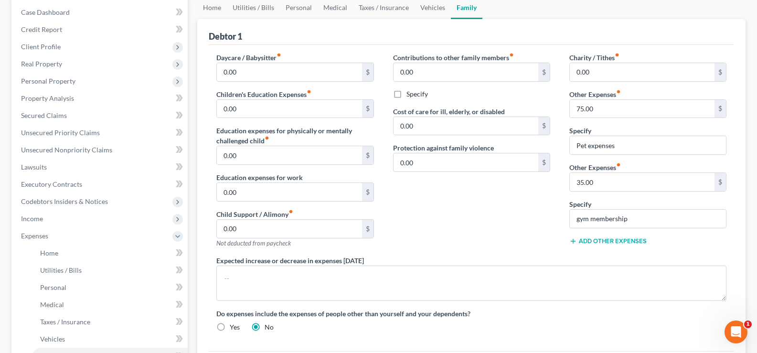
click at [607, 240] on button "Add Other Expenses" at bounding box center [607, 241] width 77 height 8
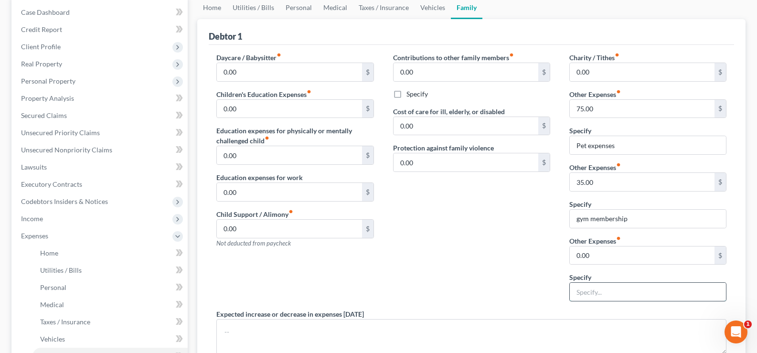
click at [583, 287] on input "text" at bounding box center [648, 292] width 156 height 18
type input "Boat membership"
click at [634, 255] on input "0.00" at bounding box center [642, 255] width 145 height 18
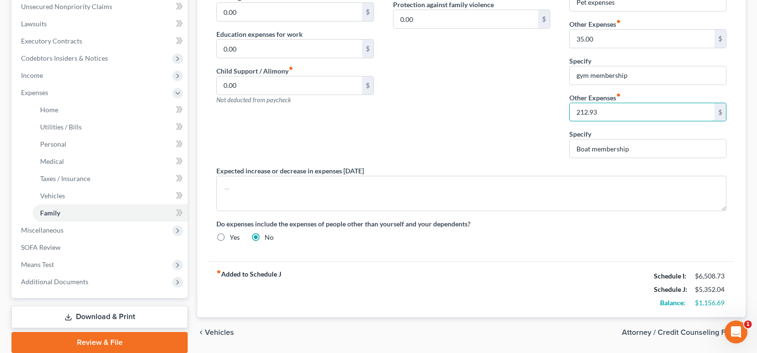
scroll to position [275, 0]
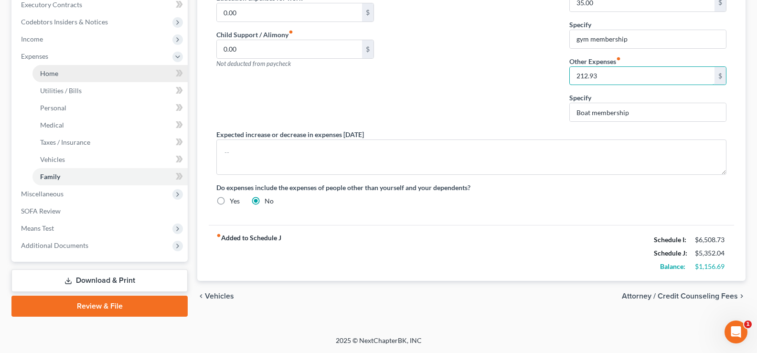
type input "212.93"
click at [78, 76] on link "Home" at bounding box center [109, 73] width 155 height 17
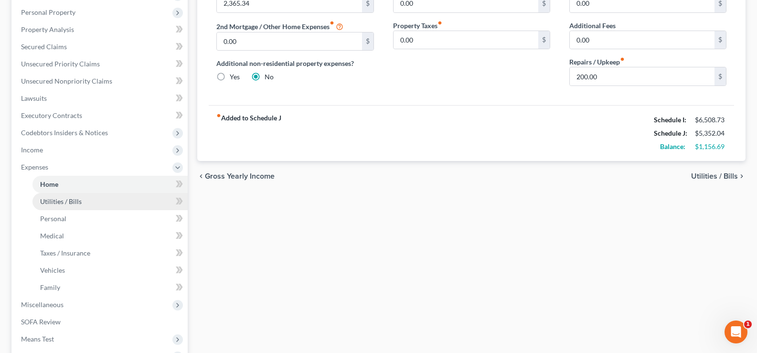
scroll to position [191, 0]
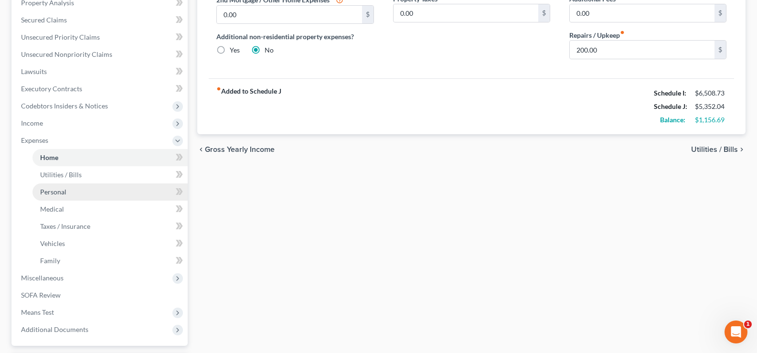
click at [74, 195] on link "Personal" at bounding box center [109, 191] width 155 height 17
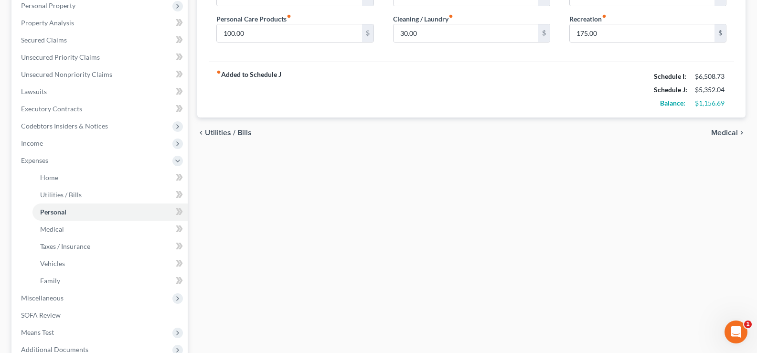
scroll to position [143, 0]
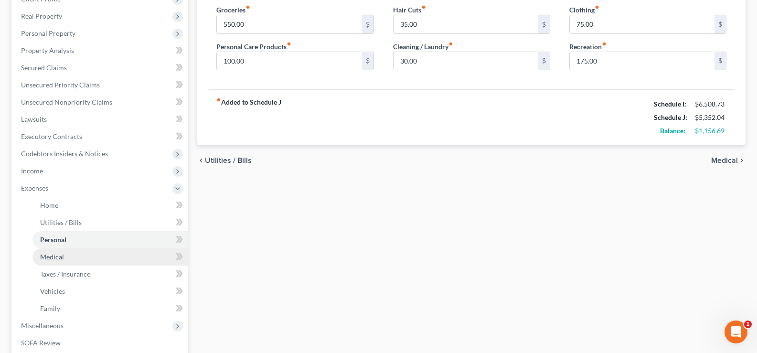
click at [70, 254] on link "Medical" at bounding box center [109, 256] width 155 height 17
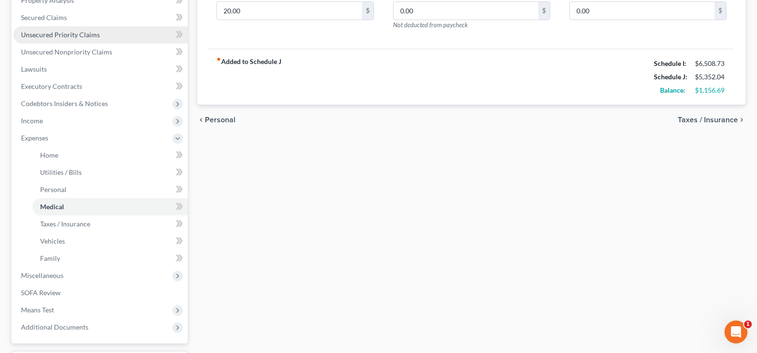
scroll to position [239, 0]
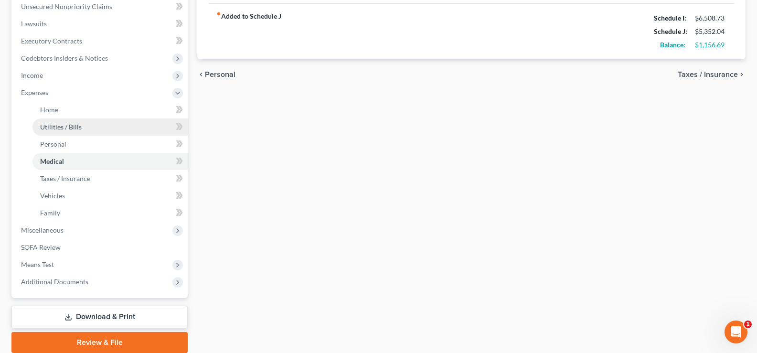
click at [76, 128] on span "Utilities / Bills" at bounding box center [61, 127] width 42 height 8
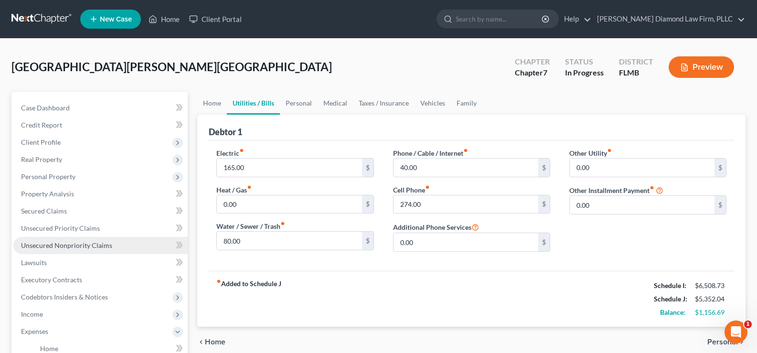
click at [99, 246] on span "Unsecured Nonpriority Claims" at bounding box center [66, 245] width 91 height 8
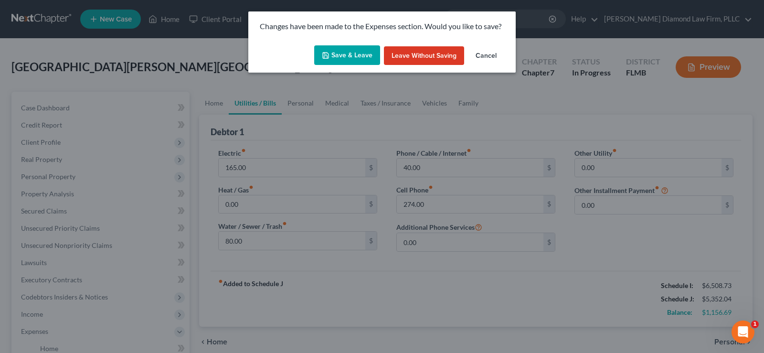
click at [356, 53] on button "Save & Leave" at bounding box center [347, 55] width 66 height 20
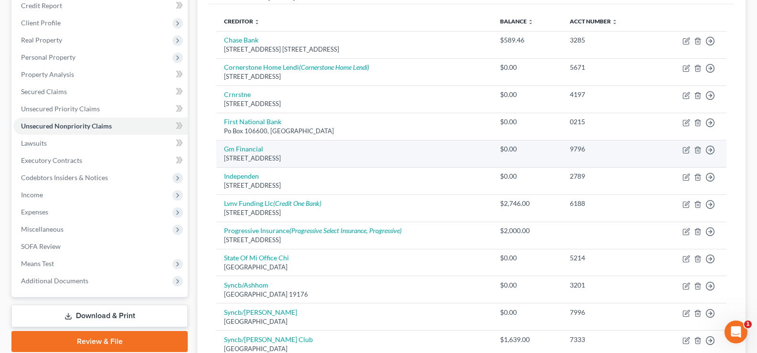
scroll to position [48, 0]
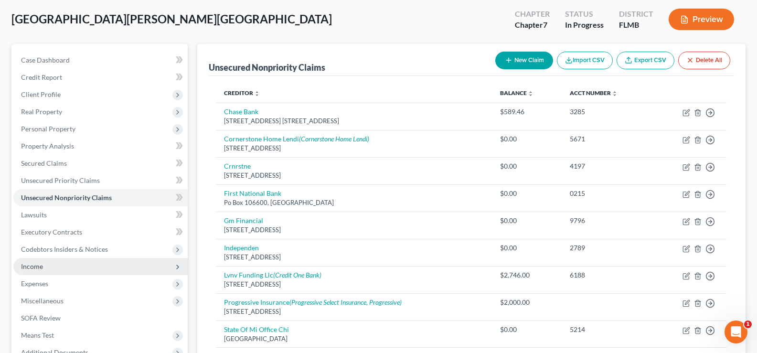
click at [91, 265] on span "Income" at bounding box center [100, 266] width 174 height 17
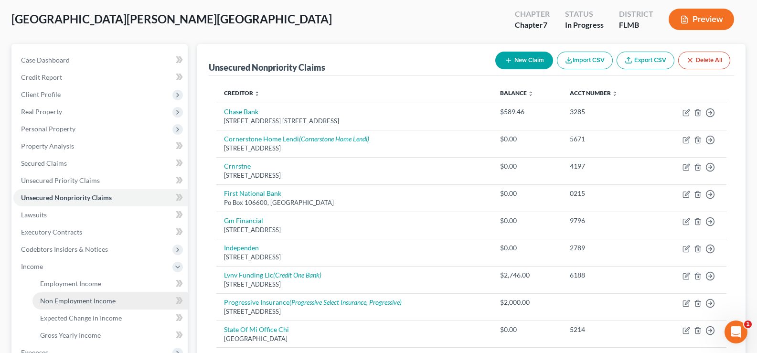
click at [110, 300] on span "Non Employment Income" at bounding box center [77, 301] width 75 height 8
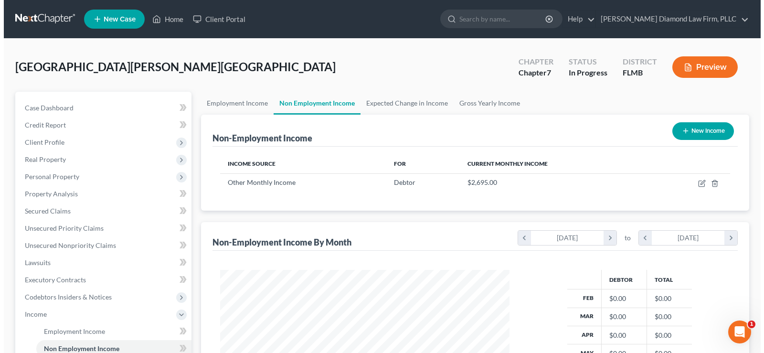
scroll to position [171, 308]
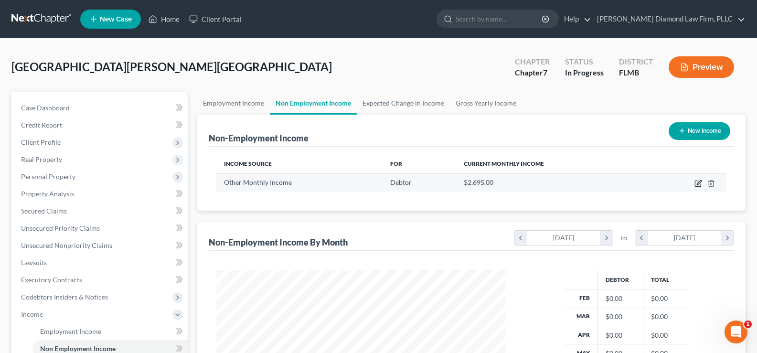
click at [697, 181] on icon "button" at bounding box center [698, 184] width 8 height 8
select select "13"
select select "0"
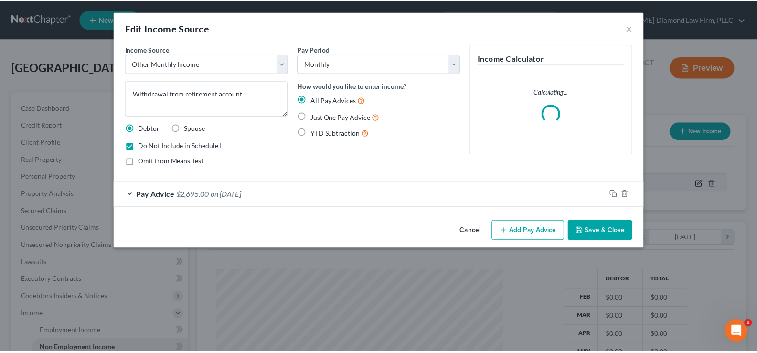
scroll to position [171, 312]
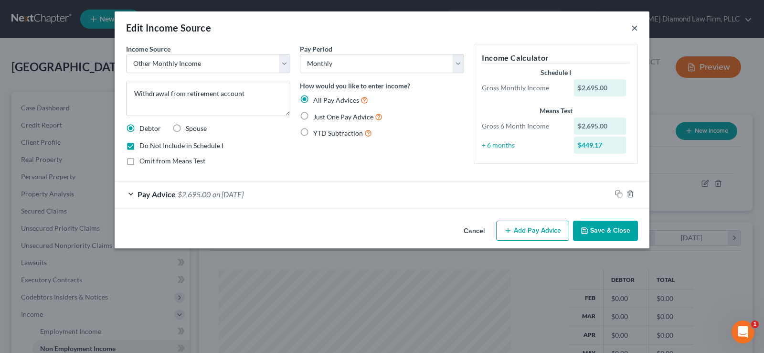
click at [635, 28] on button "×" at bounding box center [634, 27] width 7 height 11
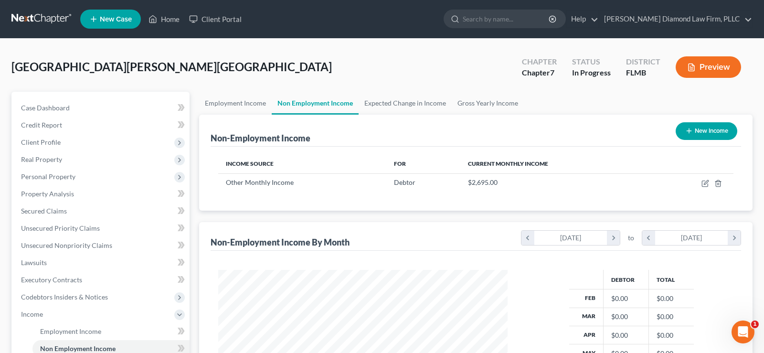
scroll to position [477382, 477245]
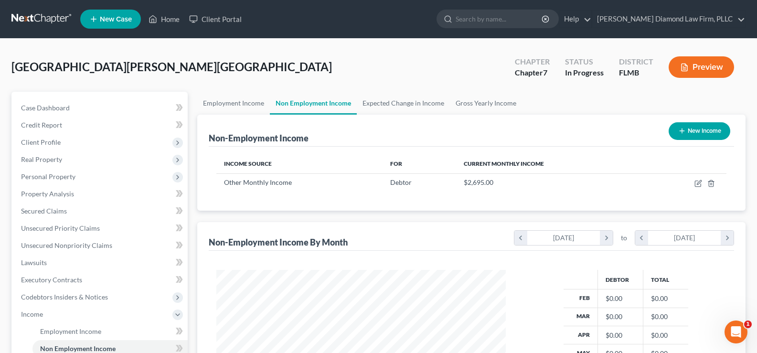
click at [697, 135] on button "New Income" at bounding box center [700, 131] width 62 height 18
select select "0"
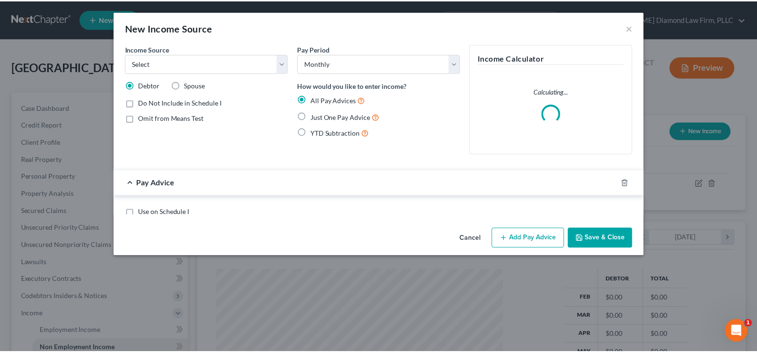
scroll to position [171, 312]
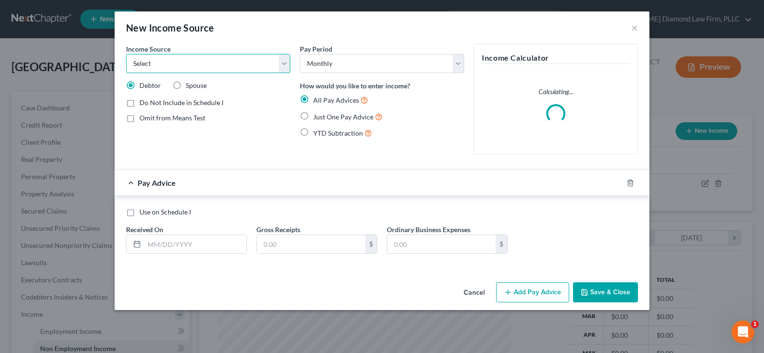
click at [161, 60] on select "Select Unemployment Disability (from employer) Pension Retirement Social Securi…" at bounding box center [208, 63] width 164 height 19
select select "8"
click at [126, 54] on select "Select Unemployment Disability (from employer) Pension Retirement Social Securi…" at bounding box center [208, 63] width 164 height 19
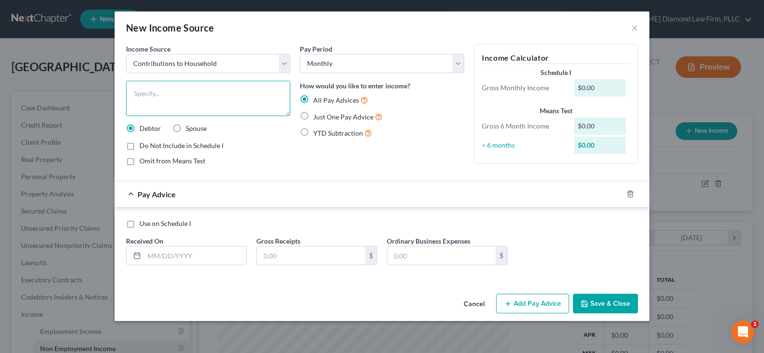
click at [178, 96] on textarea at bounding box center [208, 98] width 164 height 35
type textarea "Contributions from debtor's signifant other for mortgage and boat membership"
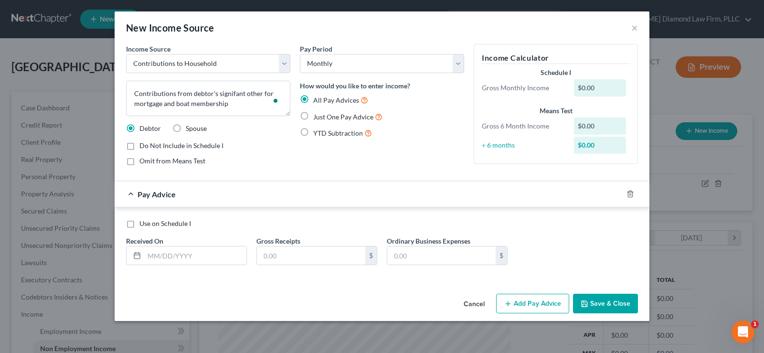
click at [331, 113] on span "Just One Pay Advice" at bounding box center [343, 117] width 60 height 8
click at [323, 113] on input "Just One Pay Advice" at bounding box center [320, 114] width 6 height 6
radio input "true"
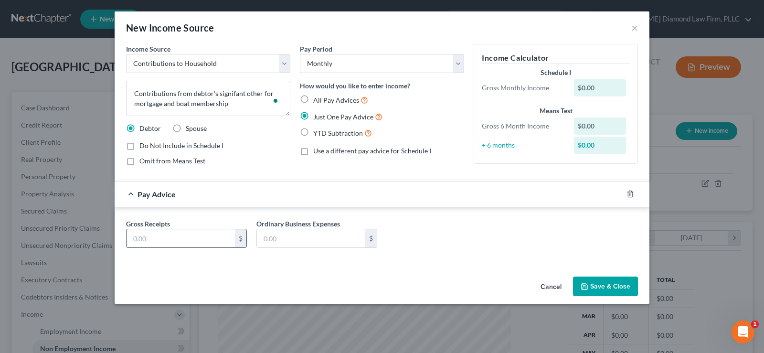
click at [162, 240] on input "text" at bounding box center [181, 238] width 108 height 18
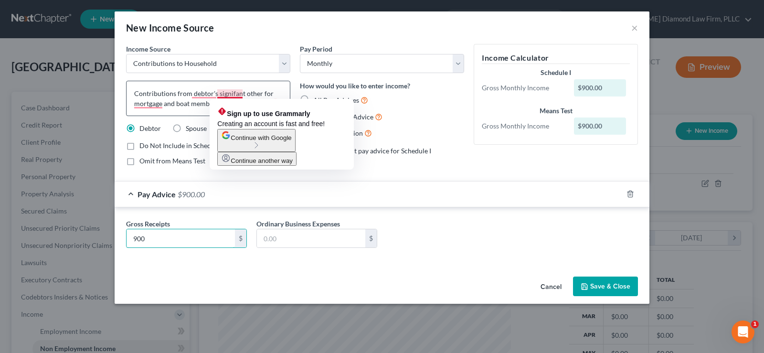
type input "900"
click at [233, 95] on textarea "Contributions from debtor's signifant other for mortgage and boat membership" at bounding box center [208, 98] width 164 height 35
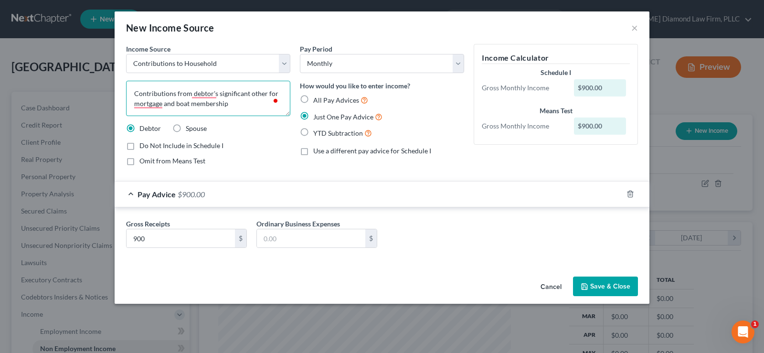
click at [247, 103] on textarea "Contributions from debtor's significant other for mortgage and boat membership" at bounding box center [208, 98] width 164 height 35
click at [279, 89] on textarea "Contributions from debtor's significant other for mortgage and boat membership" at bounding box center [208, 98] width 164 height 35
type textarea "Contributions from debtor's significant other for the mortgage and boat members…"
click at [618, 280] on button "Save & Close" at bounding box center [605, 287] width 65 height 20
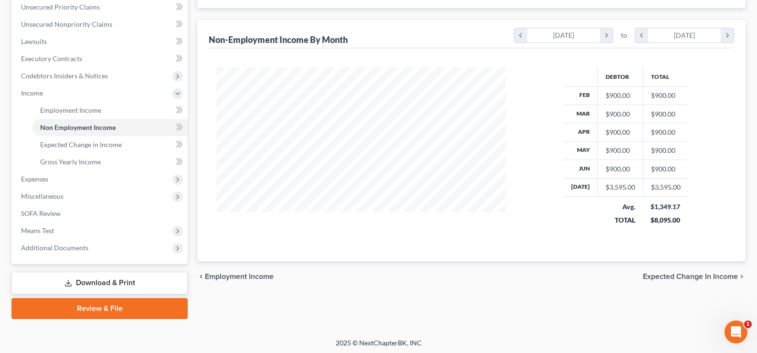
scroll to position [223, 0]
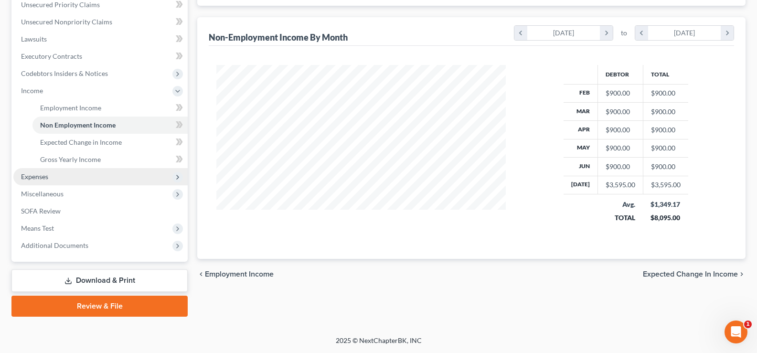
click at [68, 180] on span "Expenses" at bounding box center [100, 176] width 174 height 17
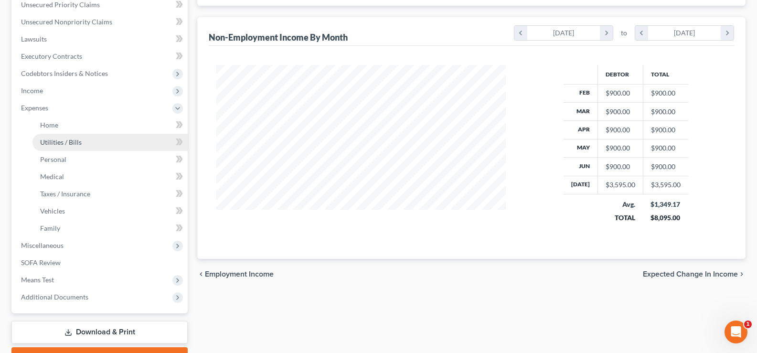
click at [85, 141] on link "Utilities / Bills" at bounding box center [109, 142] width 155 height 17
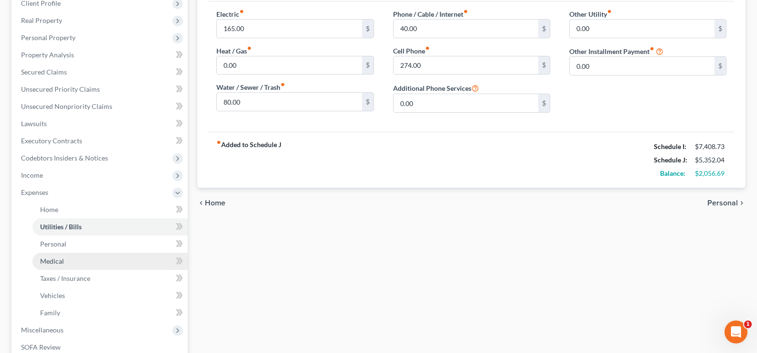
scroll to position [191, 0]
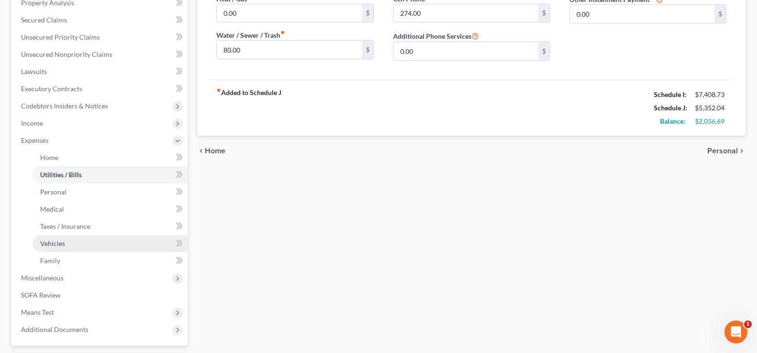
click at [76, 245] on link "Vehicles" at bounding box center [109, 243] width 155 height 17
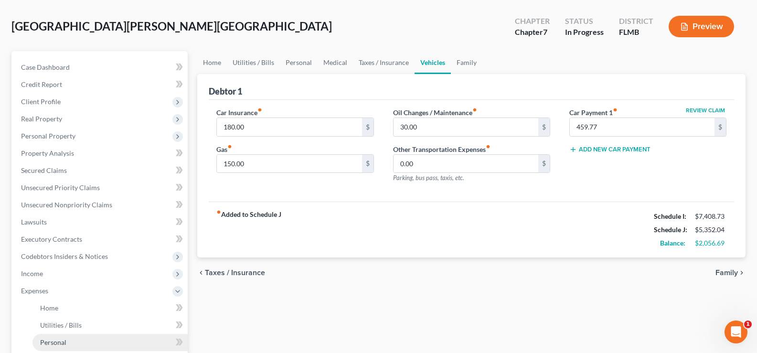
scroll to position [96, 0]
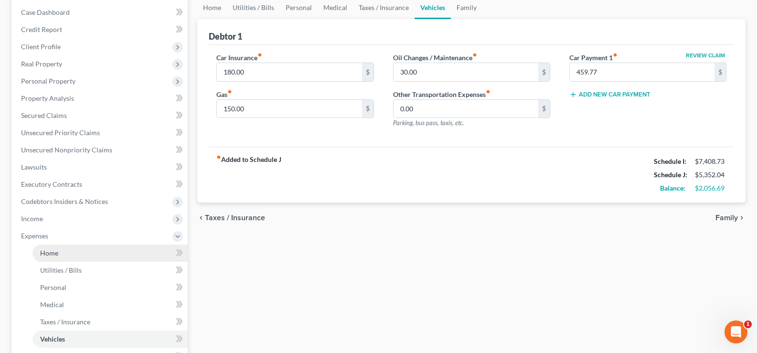
click at [75, 253] on link "Home" at bounding box center [109, 253] width 155 height 17
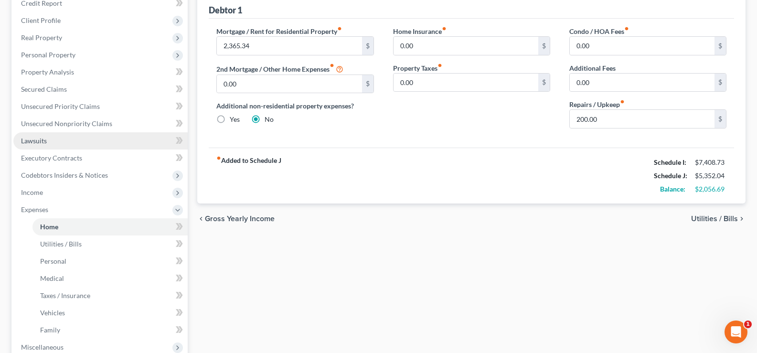
scroll to position [143, 0]
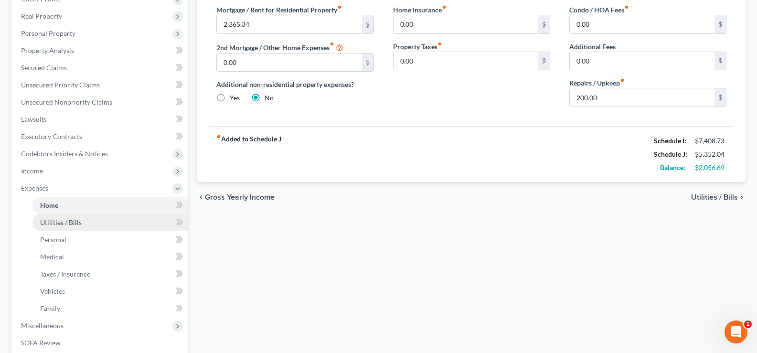
click at [78, 227] on link "Utilities / Bills" at bounding box center [109, 222] width 155 height 17
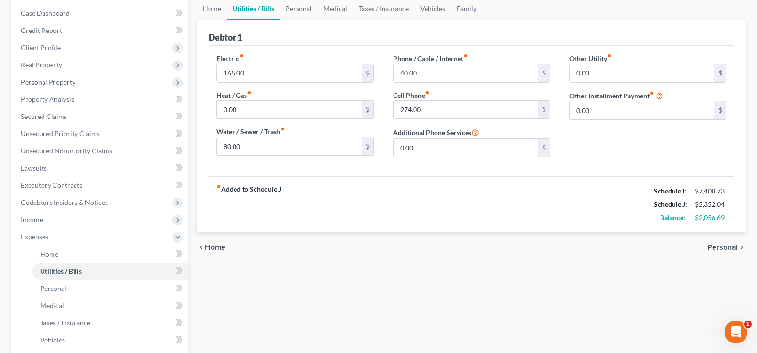
scroll to position [96, 0]
click at [51, 286] on span "Personal" at bounding box center [53, 287] width 26 height 8
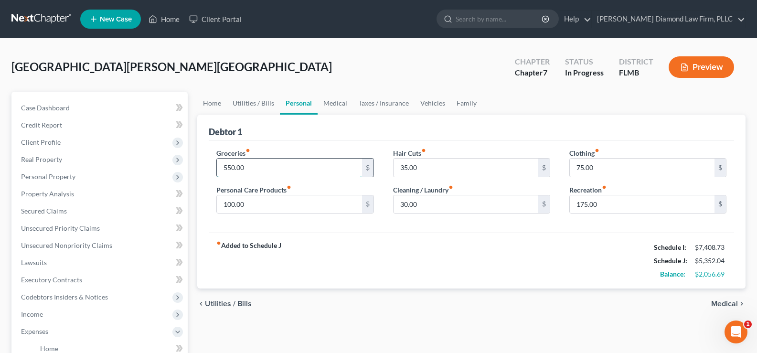
click at [250, 174] on input "550.00" at bounding box center [289, 168] width 145 height 18
click at [427, 170] on input "35.00" at bounding box center [466, 168] width 145 height 18
type input "50"
click at [616, 208] on input "175.00" at bounding box center [642, 204] width 145 height 18
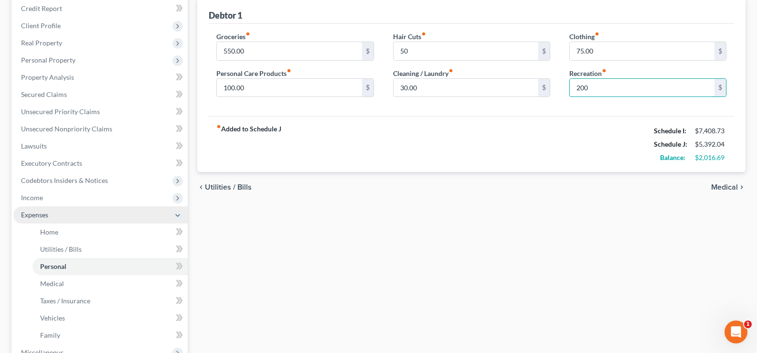
scroll to position [143, 0]
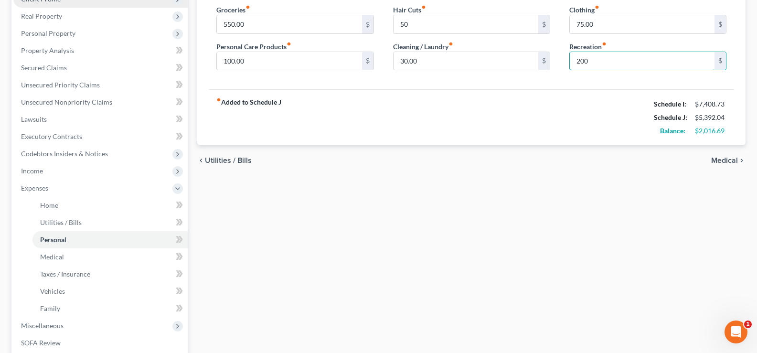
type input "200"
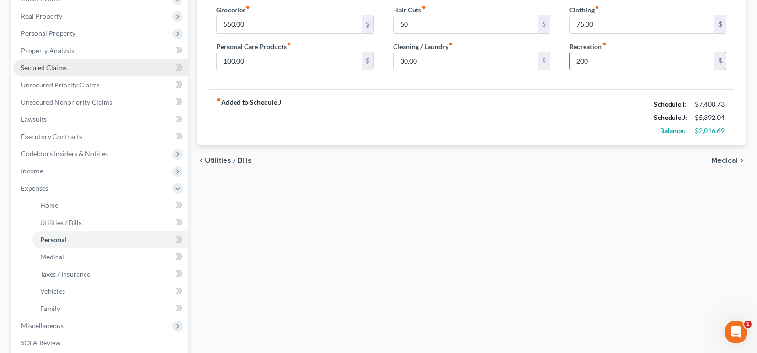
click at [63, 69] on span "Secured Claims" at bounding box center [44, 68] width 46 height 8
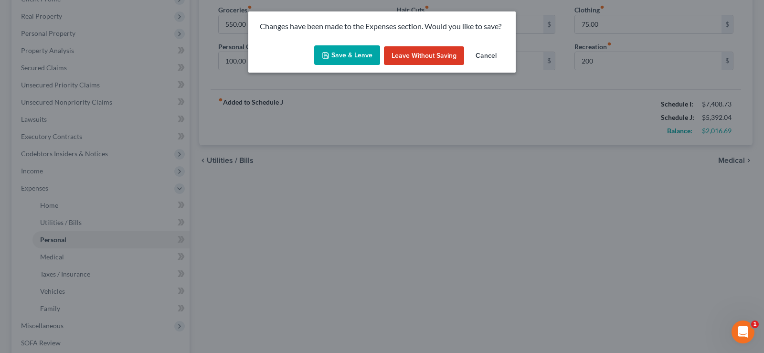
click at [342, 49] on button "Save & Leave" at bounding box center [347, 55] width 66 height 20
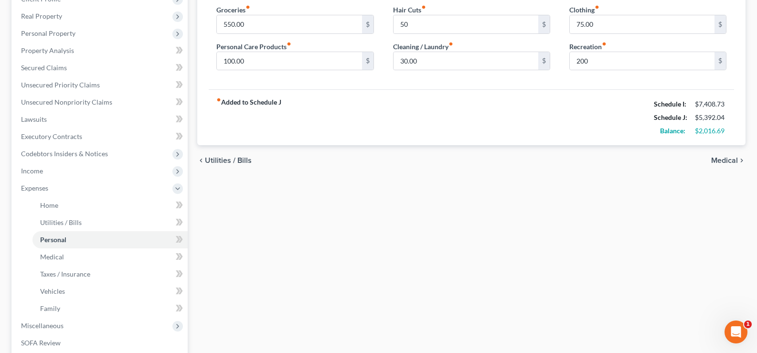
type input "50.00"
type input "200.00"
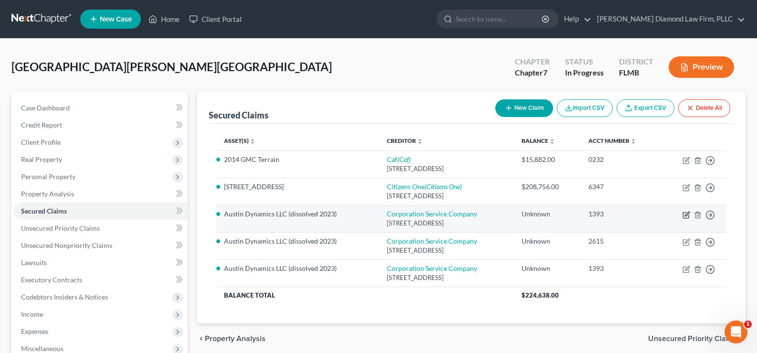
click at [687, 216] on icon "button" at bounding box center [686, 215] width 8 height 8
select select "14"
select select "16"
select select "0"
select select "3"
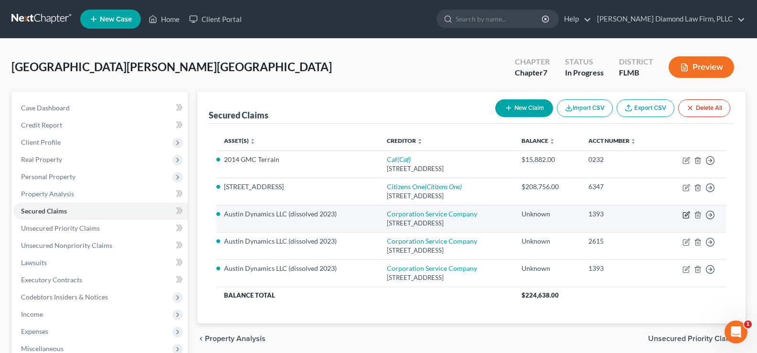
select select "0"
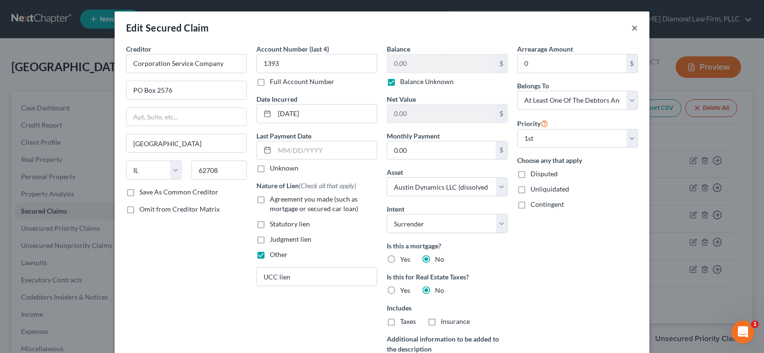
click at [632, 29] on button "×" at bounding box center [634, 27] width 7 height 11
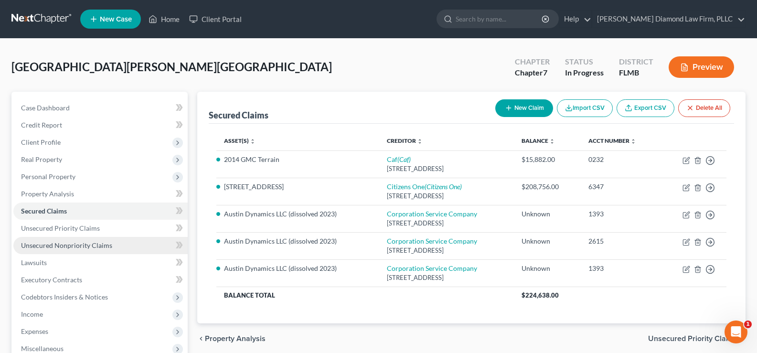
click at [67, 248] on span "Unsecured Nonpriority Claims" at bounding box center [66, 245] width 91 height 8
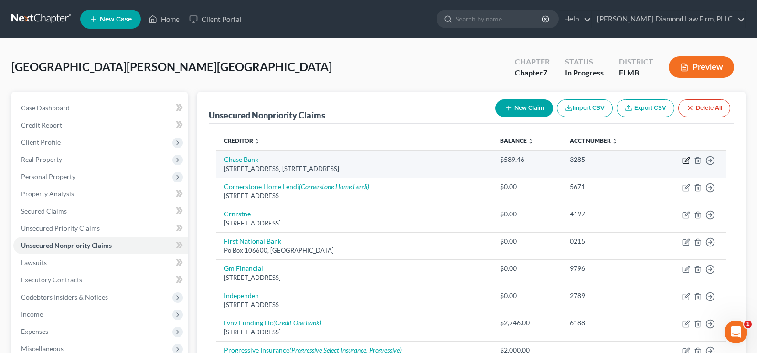
click at [687, 161] on icon "button" at bounding box center [686, 161] width 8 height 8
select select "36"
select select "15"
select select "3"
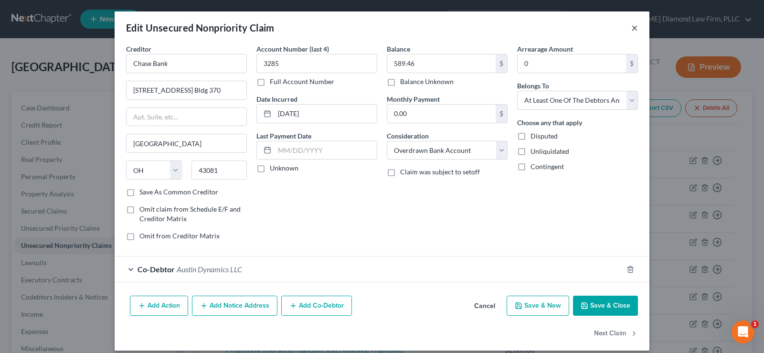
click at [633, 30] on button "×" at bounding box center [634, 27] width 7 height 11
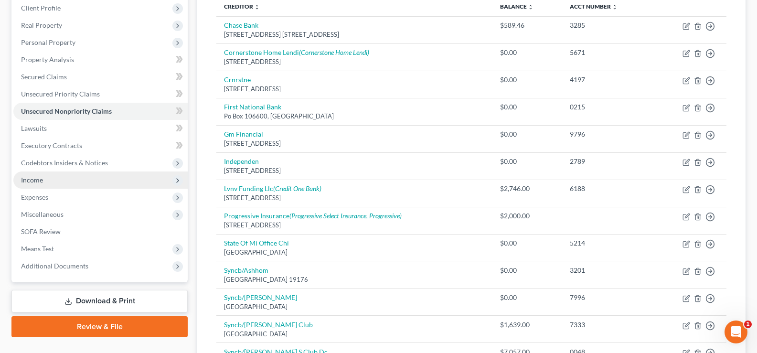
scroll to position [48, 0]
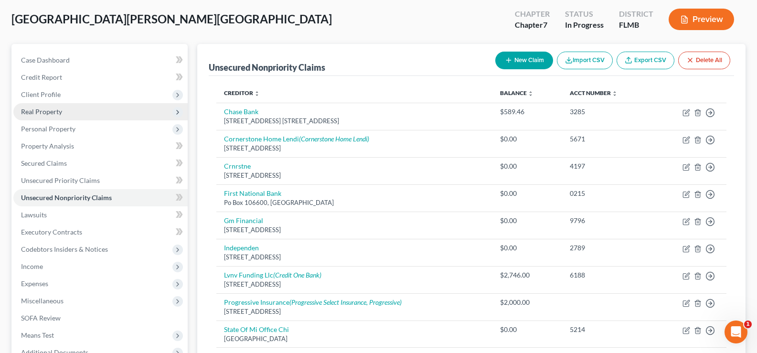
click at [65, 111] on span "Real Property" at bounding box center [100, 111] width 174 height 17
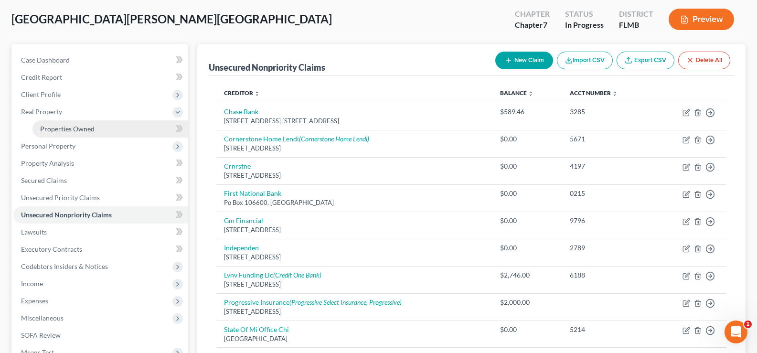
click at [72, 134] on link "Properties Owned" at bounding box center [109, 128] width 155 height 17
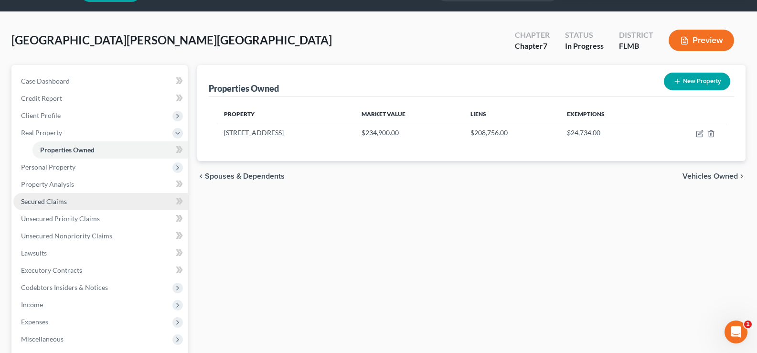
scroll to position [48, 0]
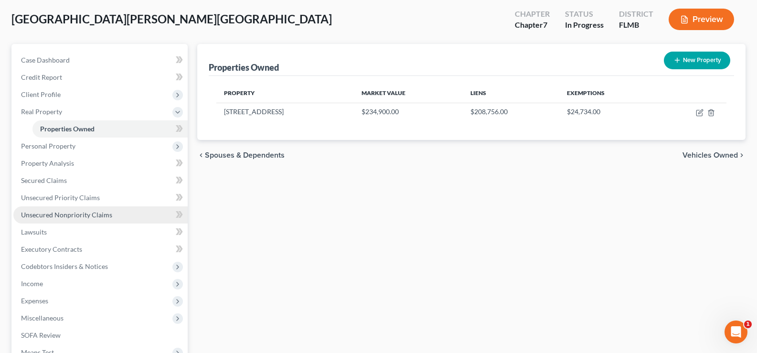
click at [71, 211] on span "Unsecured Nonpriority Claims" at bounding box center [66, 215] width 91 height 8
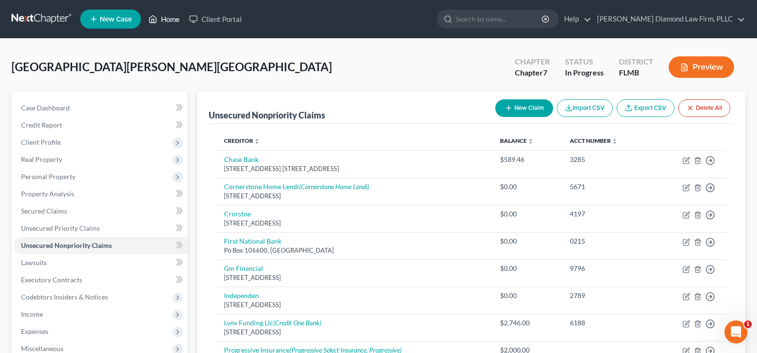
click at [163, 16] on link "Home" at bounding box center [164, 19] width 41 height 17
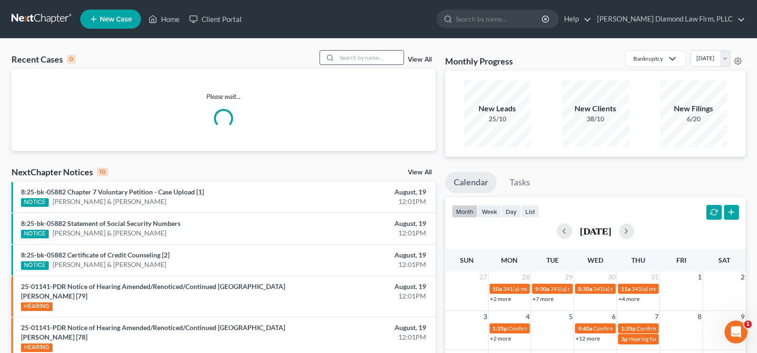
click at [358, 63] on input "search" at bounding box center [370, 58] width 67 height 14
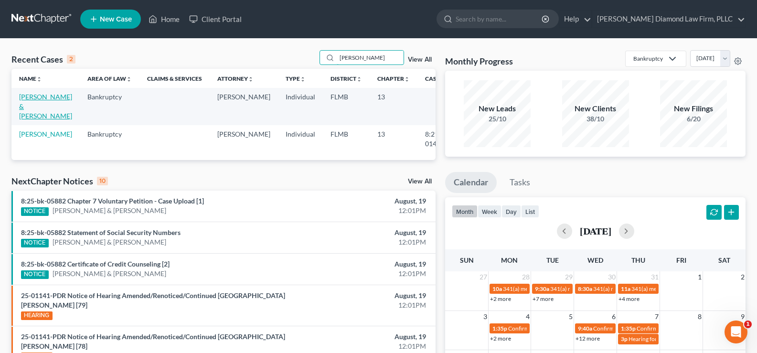
type input "Mack"
click at [40, 103] on link "Mack, Drew & Kristen" at bounding box center [45, 106] width 53 height 27
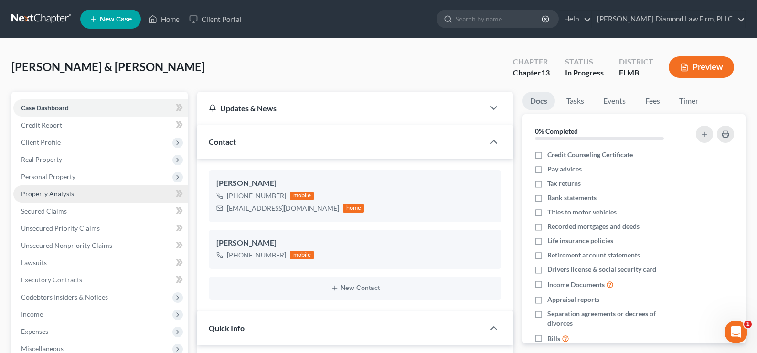
drag, startPoint x: 69, startPoint y: 174, endPoint x: 90, endPoint y: 193, distance: 28.4
click at [69, 174] on span "Personal Property" at bounding box center [48, 176] width 54 height 8
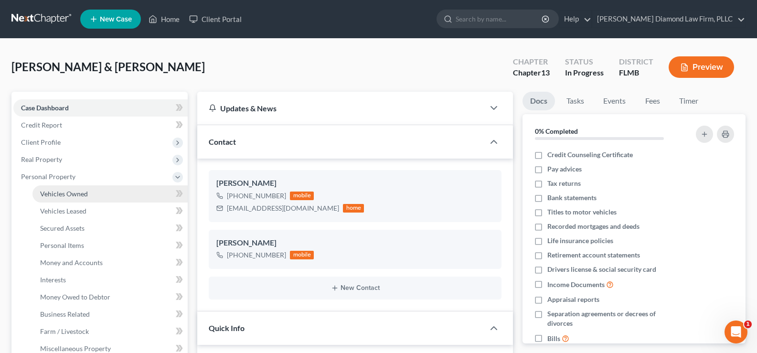
click at [90, 194] on link "Vehicles Owned" at bounding box center [109, 193] width 155 height 17
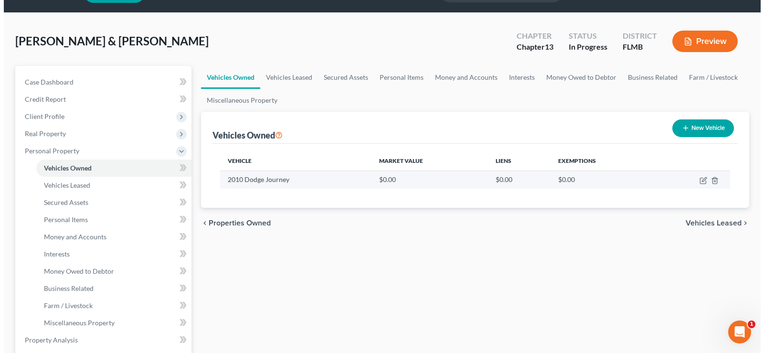
scroll to position [48, 0]
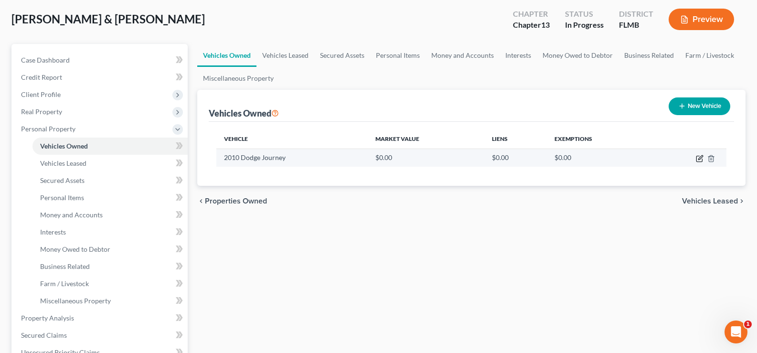
click at [700, 158] on icon "button" at bounding box center [700, 159] width 8 height 8
select select "0"
select select "16"
select select "3"
select select "0"
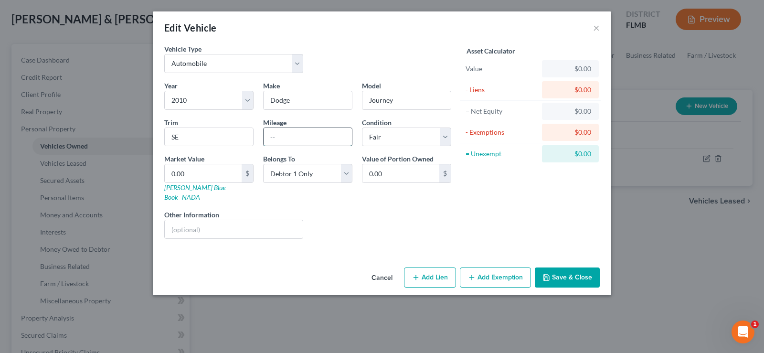
click at [299, 139] on input "text" at bounding box center [308, 137] width 88 height 18
click at [306, 136] on input "text" at bounding box center [308, 137] width 88 height 18
type input "108280"
click at [190, 187] on link "Kelly Blue Book" at bounding box center [194, 192] width 61 height 18
click at [207, 177] on input "0.00" at bounding box center [203, 173] width 77 height 18
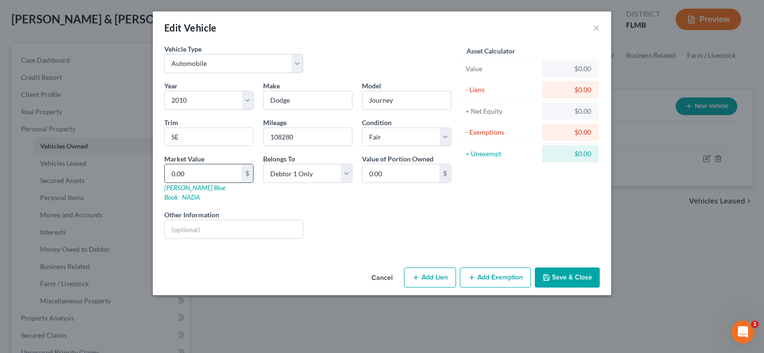
type input "3"
type input "3.00"
type input "33"
type input "33.00"
type input "336"
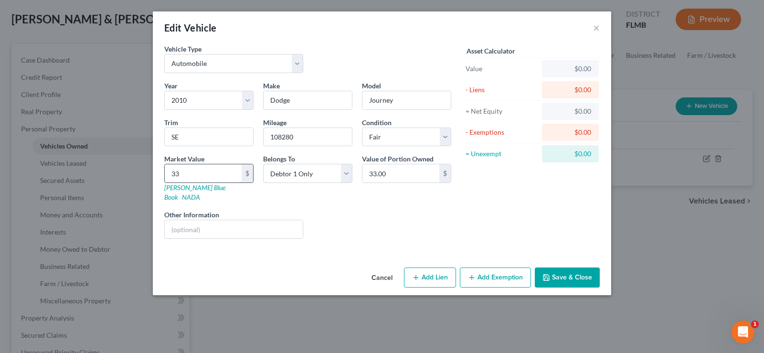
type input "336.00"
type input "3361"
type input "3,361.00"
type input "3,361"
click at [216, 220] on input "text" at bounding box center [234, 229] width 138 height 18
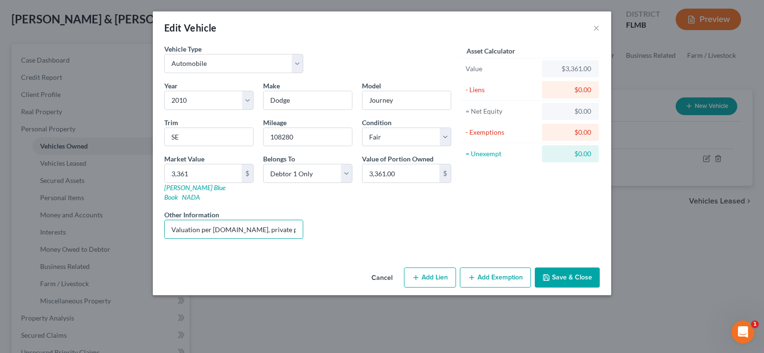
type input "Valuation per kbb.com, private party"
click at [493, 267] on button "Add Exemption" at bounding box center [495, 277] width 71 height 20
select select "2"
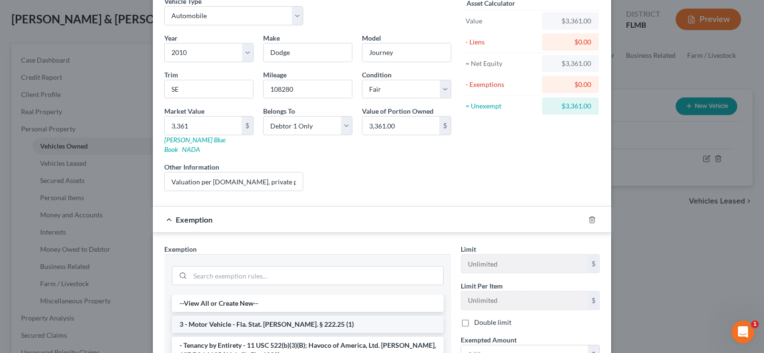
click at [227, 317] on li "3 - Motor Vehicle - Fla. Stat. Ann. § 222.25 (1)" at bounding box center [308, 324] width 272 height 17
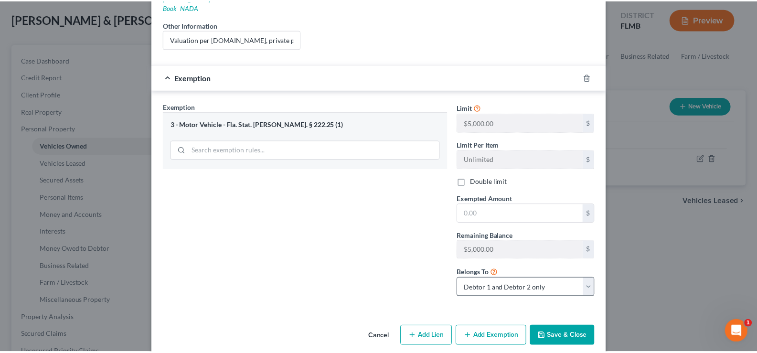
scroll to position [191, 0]
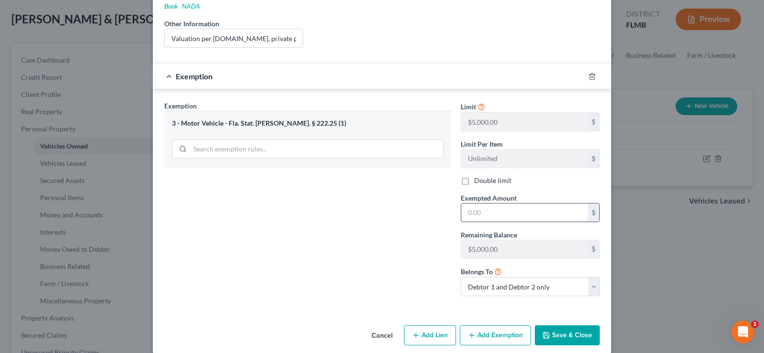
click at [501, 208] on input "text" at bounding box center [524, 212] width 127 height 18
type input "5,000"
click at [574, 325] on button "Save & Close" at bounding box center [567, 335] width 65 height 20
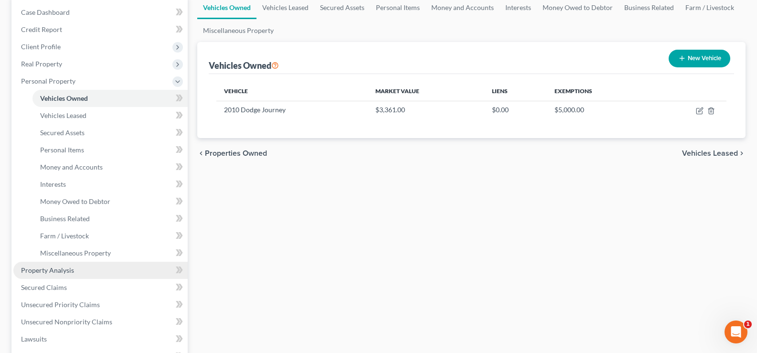
scroll to position [287, 0]
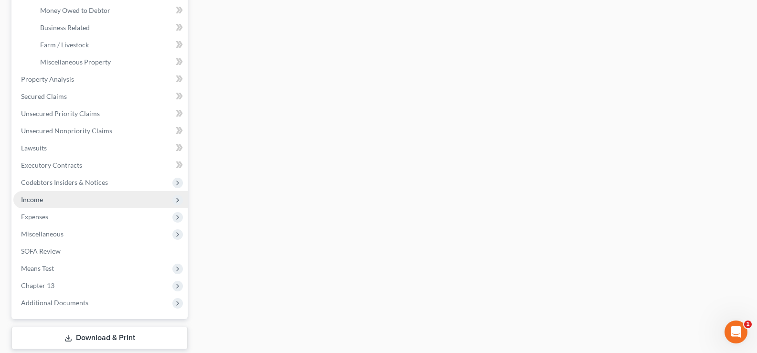
click at [74, 198] on span "Income" at bounding box center [100, 199] width 174 height 17
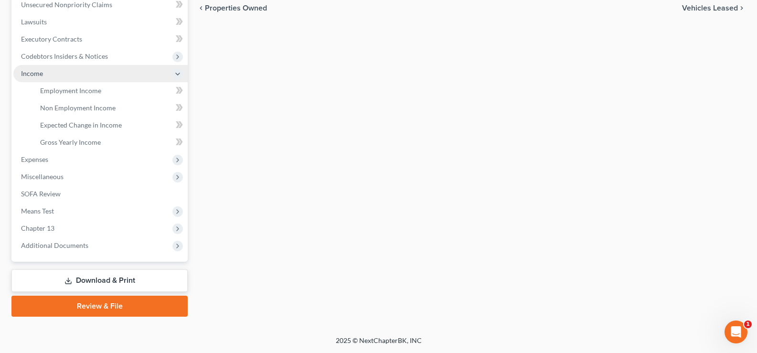
scroll to position [241, 0]
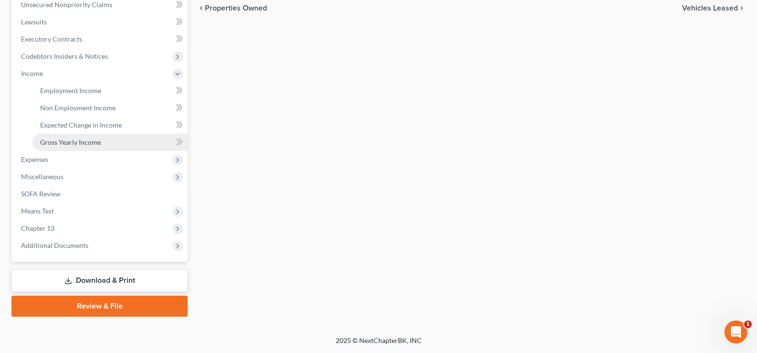
click at [103, 142] on link "Gross Yearly Income" at bounding box center [109, 142] width 155 height 17
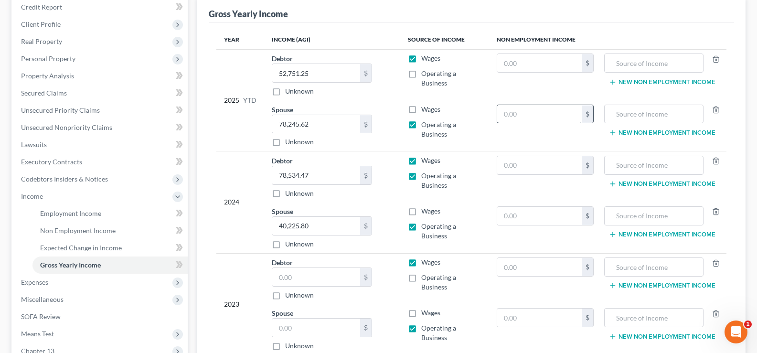
scroll to position [143, 0]
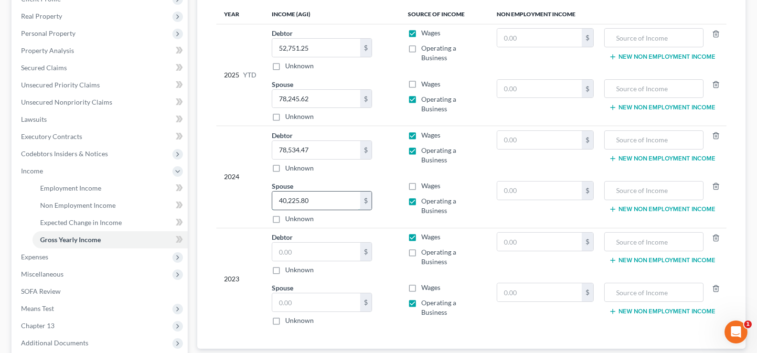
click at [328, 205] on input "40,225.80" at bounding box center [316, 200] width 88 height 18
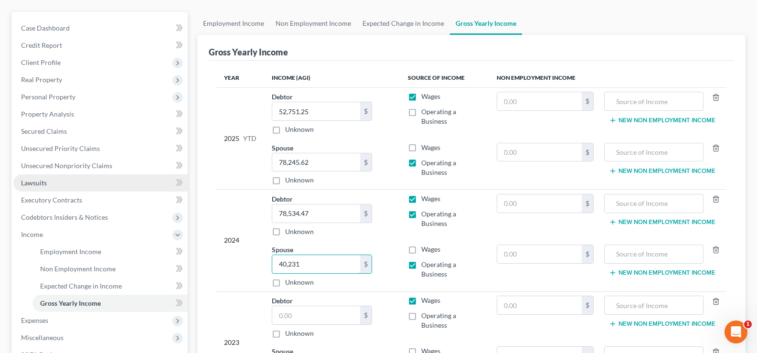
scroll to position [0, 0]
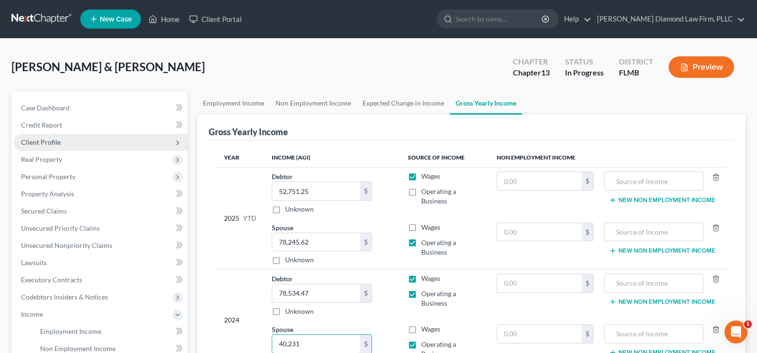
type input "40,231"
click at [66, 144] on span "Client Profile" at bounding box center [100, 142] width 174 height 17
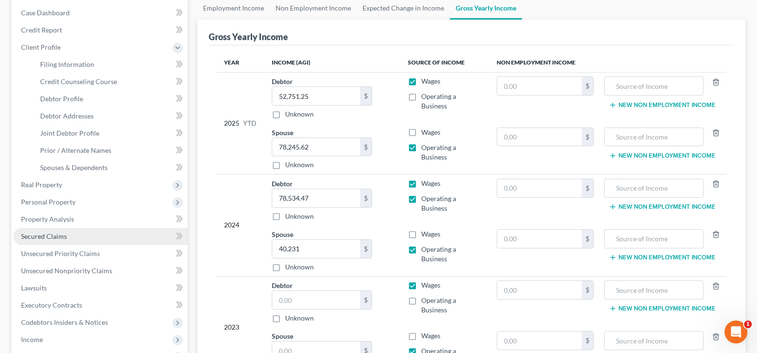
scroll to position [96, 0]
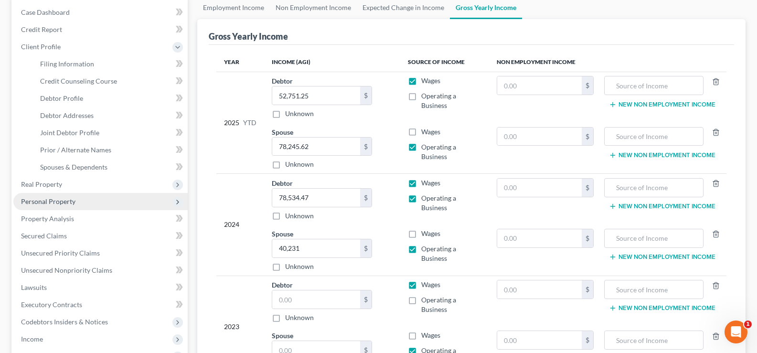
click at [74, 202] on span "Personal Property" at bounding box center [48, 201] width 54 height 8
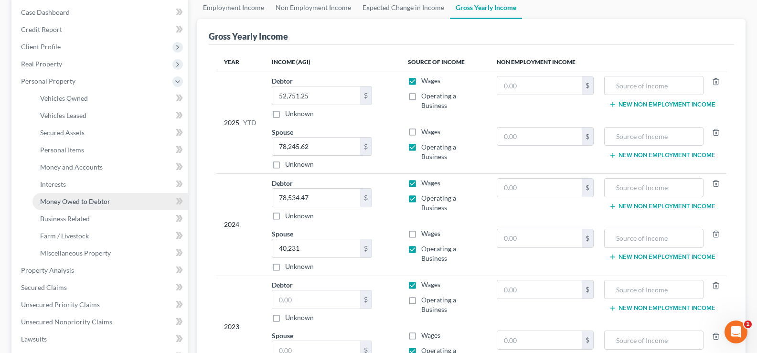
click at [95, 201] on span "Money Owed to Debtor" at bounding box center [75, 201] width 70 height 8
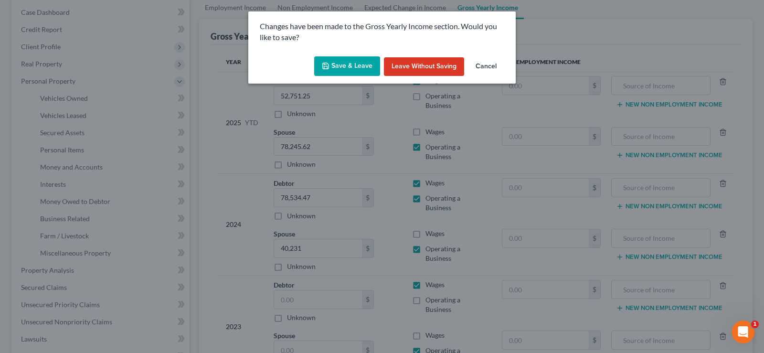
click at [363, 62] on button "Save & Leave" at bounding box center [347, 66] width 66 height 20
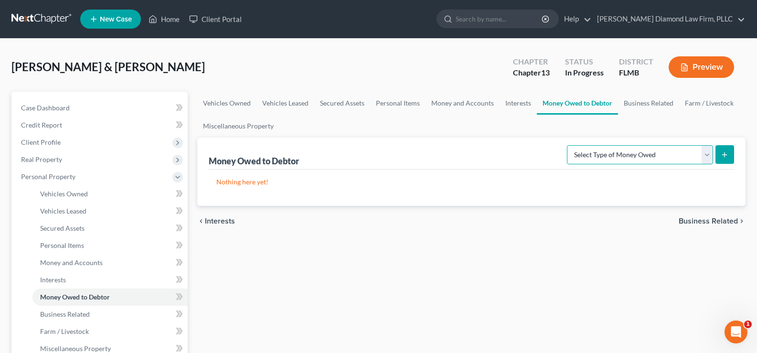
click at [629, 158] on select "Select Type of Money Owed Accounts Receivable Alimony Child Support Claims Agai…" at bounding box center [640, 154] width 146 height 19
select select "expected_tax_refund"
click at [568, 145] on select "Select Type of Money Owed Accounts Receivable Alimony Child Support Claims Agai…" at bounding box center [640, 154] width 146 height 19
click at [729, 154] on button "submit" at bounding box center [724, 154] width 19 height 19
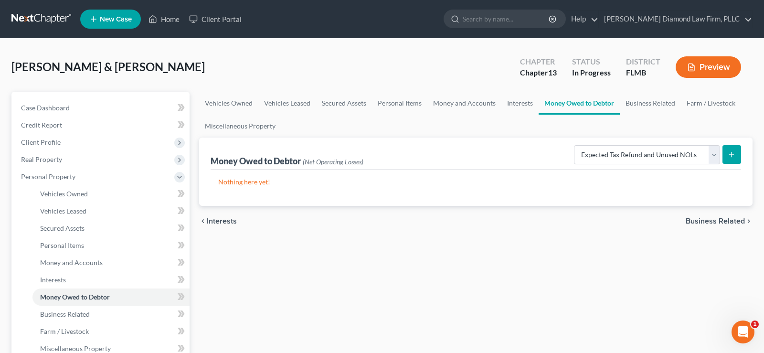
select select "0"
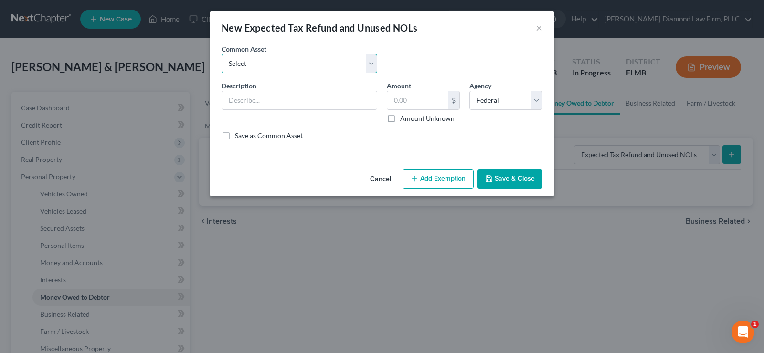
click at [273, 58] on select "Select 2025 Tax Refund 2024 Tax Refund" at bounding box center [300, 63] width 156 height 19
select select "0"
click at [222, 54] on select "Select 2025 Tax Refund 2024 Tax Refund" at bounding box center [300, 63] width 156 height 19
type input "2025 Tax Refund"
type input "0.00"
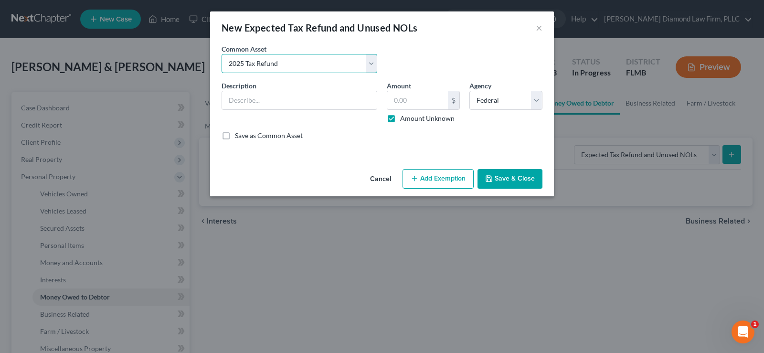
checkbox input "true"
click at [509, 178] on button "Save & Close" at bounding box center [510, 179] width 65 height 20
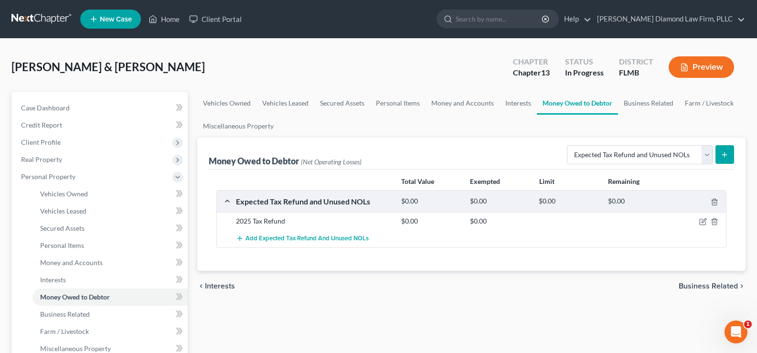
scroll to position [191, 0]
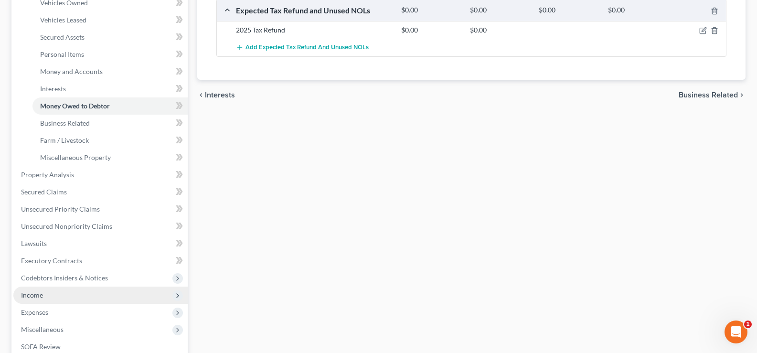
click at [60, 296] on span "Income" at bounding box center [100, 295] width 174 height 17
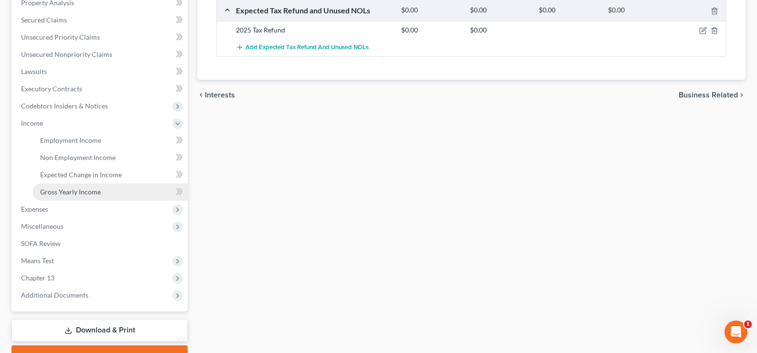
click at [101, 190] on link "Gross Yearly Income" at bounding box center [109, 191] width 155 height 17
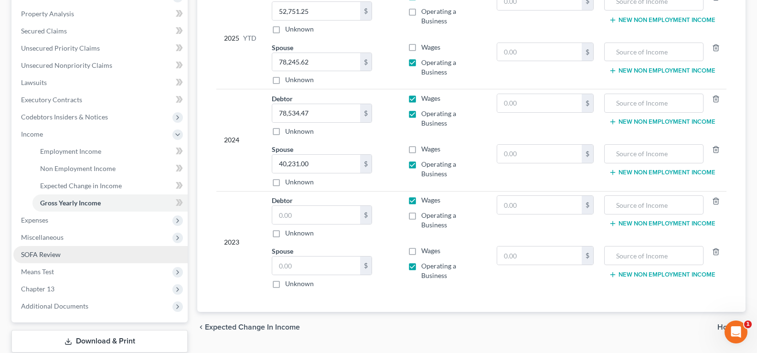
scroll to position [191, 0]
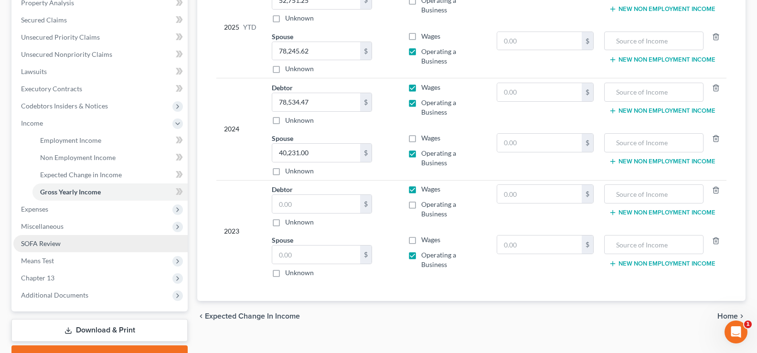
click at [79, 246] on link "SOFA Review" at bounding box center [100, 243] width 174 height 17
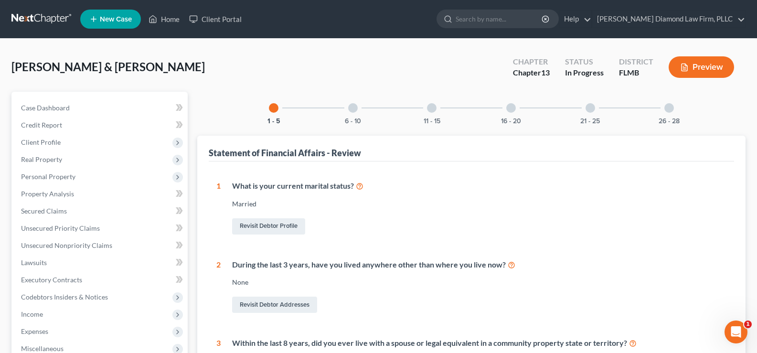
click at [350, 108] on div at bounding box center [353, 108] width 10 height 10
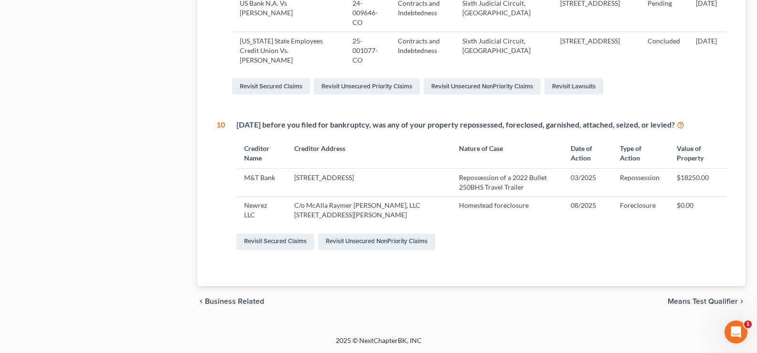
scroll to position [632, 0]
click at [364, 244] on link "Revisit Unsecured NonPriority Claims" at bounding box center [376, 242] width 117 height 16
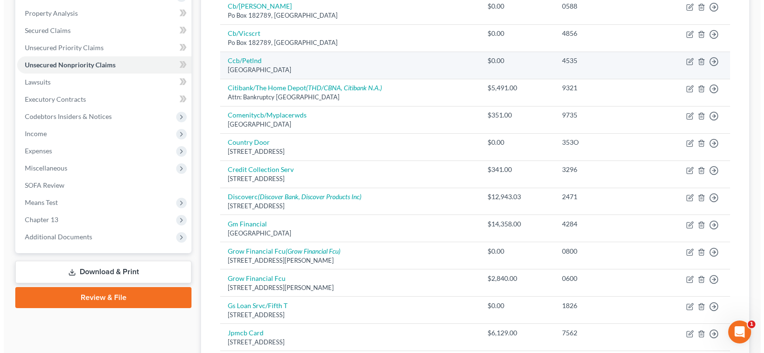
scroll to position [191, 0]
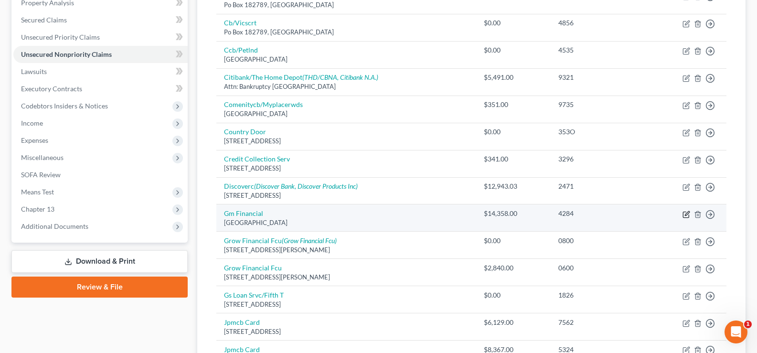
click at [686, 215] on icon "button" at bounding box center [687, 213] width 4 height 4
select select "45"
select select "1"
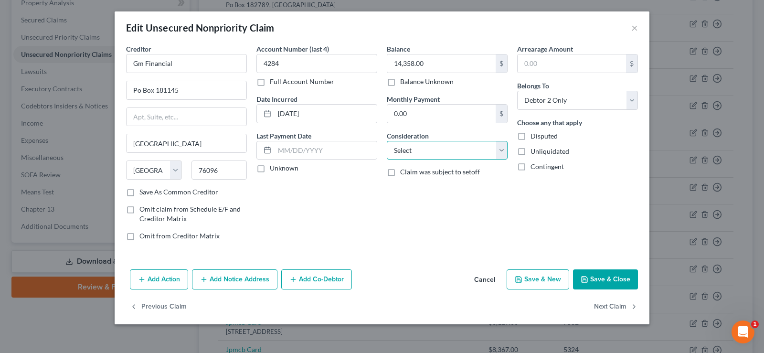
click at [420, 150] on select "Select Cable / Satellite Services Collection Agency Credit Card Debt Debt Couns…" at bounding box center [447, 150] width 121 height 19
select select "4"
click at [387, 141] on select "Select Cable / Satellite Services Collection Agency Credit Card Debt Debt Couns…" at bounding box center [447, 150] width 121 height 19
click at [440, 57] on input "14,358.00" at bounding box center [441, 63] width 108 height 18
click at [426, 68] on input "14,358.00" at bounding box center [441, 63] width 108 height 18
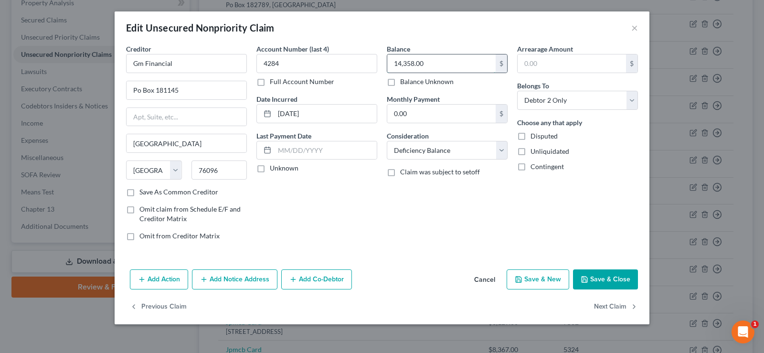
drag, startPoint x: 426, startPoint y: 68, endPoint x: 388, endPoint y: 59, distance: 39.3
click at [388, 59] on input "14,358.00" at bounding box center [441, 63] width 108 height 18
click at [447, 60] on input "17" at bounding box center [441, 63] width 108 height 18
click at [408, 63] on input "17" at bounding box center [441, 63] width 108 height 18
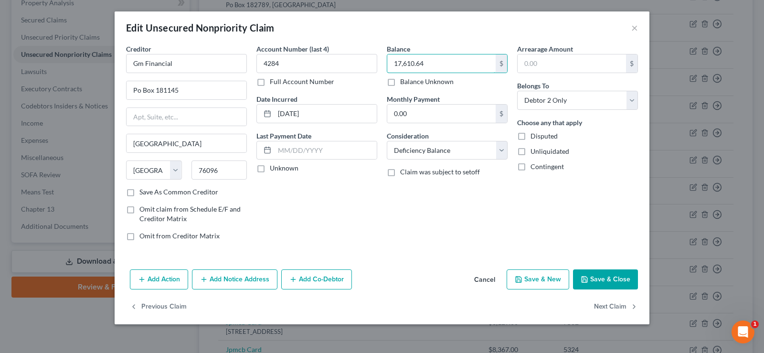
type input "17,610.64"
click at [166, 280] on button "Add Action" at bounding box center [159, 279] width 58 height 20
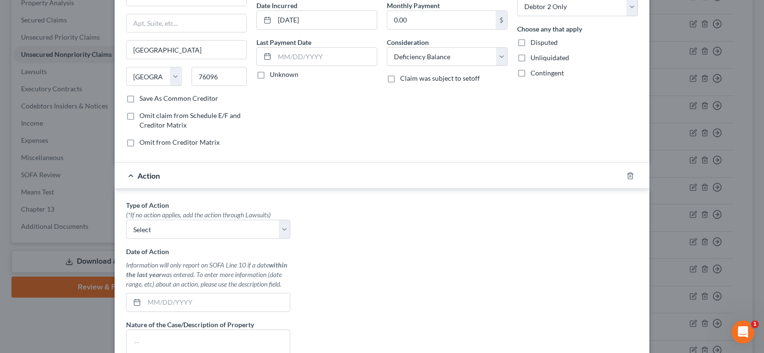
scroll to position [96, 0]
click at [191, 232] on select "Select Repossession Garnishment Foreclosure Personal Injury Attached, Seized, O…" at bounding box center [208, 227] width 164 height 19
select select "0"
click at [126, 218] on select "Select Repossession Garnishment Foreclosure Personal Injury Attached, Seized, O…" at bounding box center [208, 227] width 164 height 19
click at [157, 301] on input "text" at bounding box center [217, 300] width 146 height 18
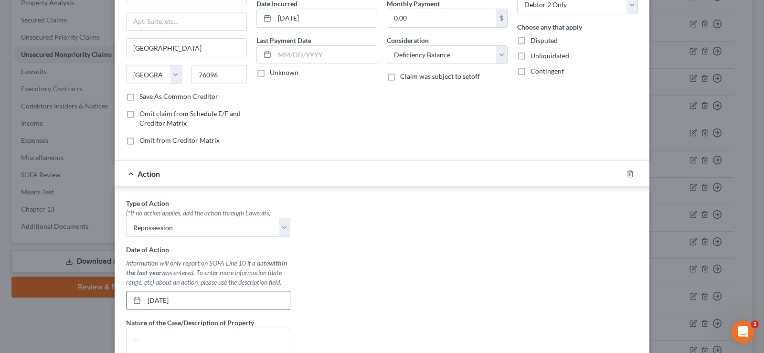
type input "02/07/2025"
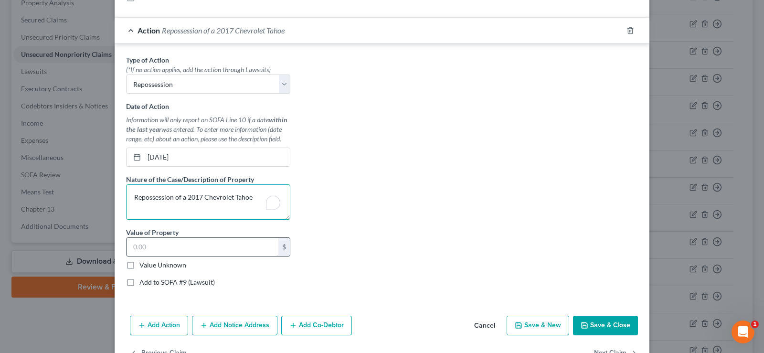
type textarea "Repossession of a 2017 Chevrolet Tahoe"
click at [190, 242] on input "text" at bounding box center [203, 247] width 152 height 18
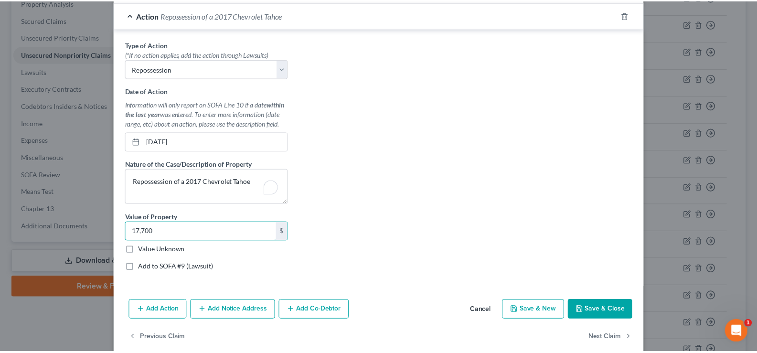
scroll to position [268, 0]
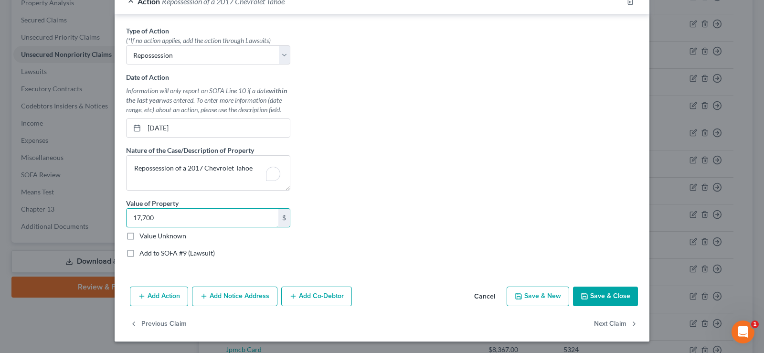
type input "17,700"
click at [596, 295] on button "Save & Close" at bounding box center [605, 297] width 65 height 20
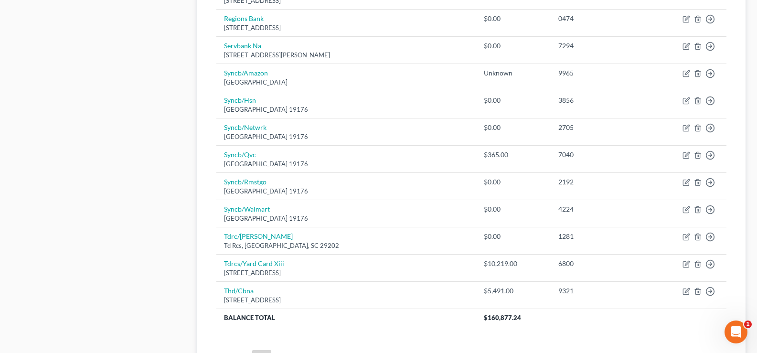
scroll to position [669, 0]
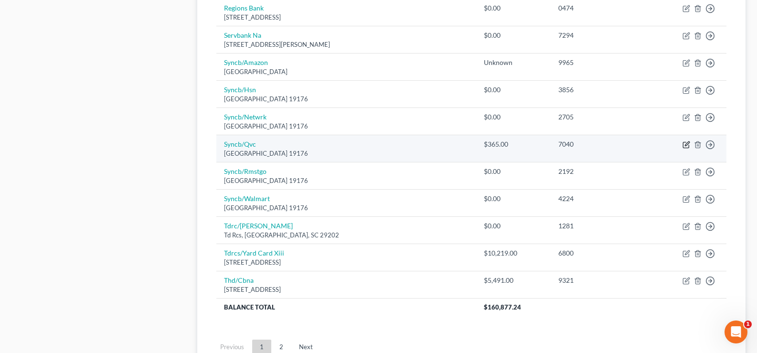
click at [685, 146] on icon "button" at bounding box center [687, 143] width 4 height 4
select select "39"
select select "1"
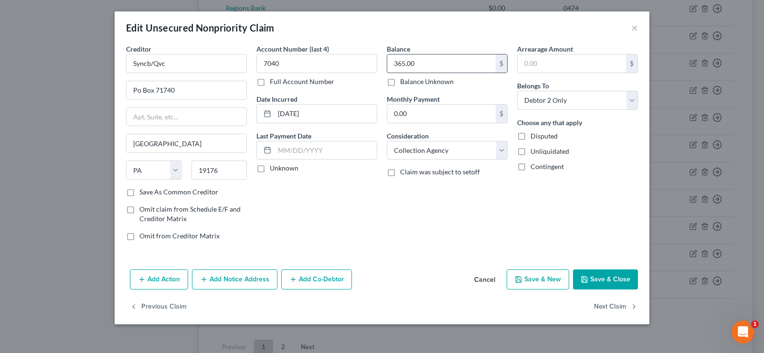
click at [456, 57] on input "365.00" at bounding box center [441, 63] width 108 height 18
type input "365.79"
click at [298, 67] on input "7040" at bounding box center [316, 63] width 121 height 19
drag, startPoint x: 298, startPoint y: 67, endPoint x: 252, endPoint y: 58, distance: 47.2
click at [252, 58] on div "Account Number (last 4) 7040 Full Account Number Date Incurred 07-26-2019 Last …" at bounding box center [317, 146] width 130 height 204
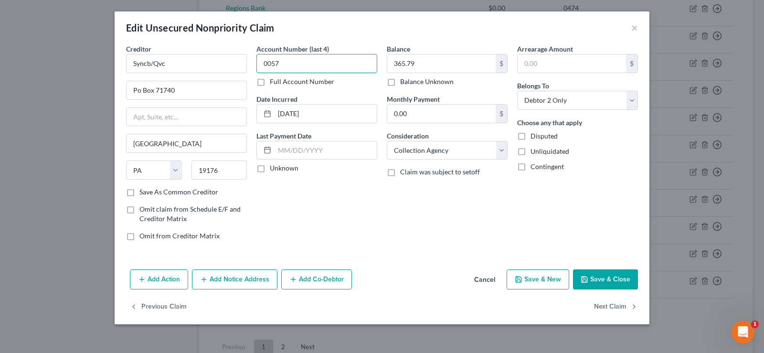
type input "0057"
click at [609, 274] on button "Save & Close" at bounding box center [605, 279] width 65 height 20
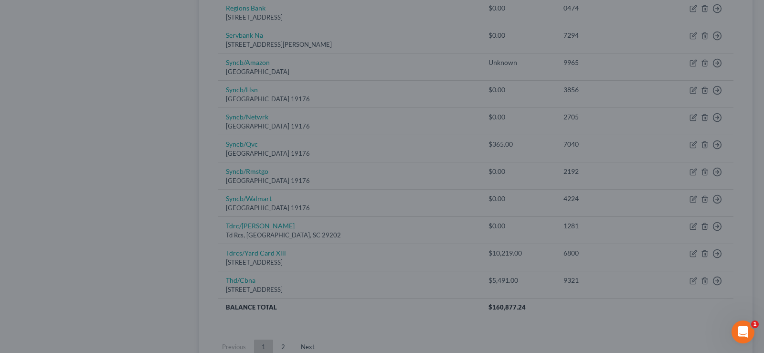
type input "0"
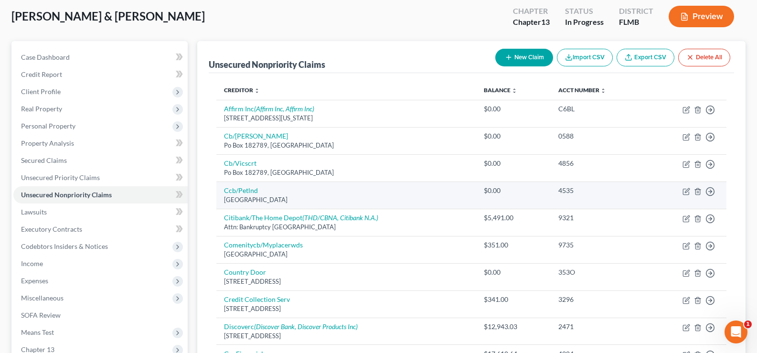
scroll to position [48, 0]
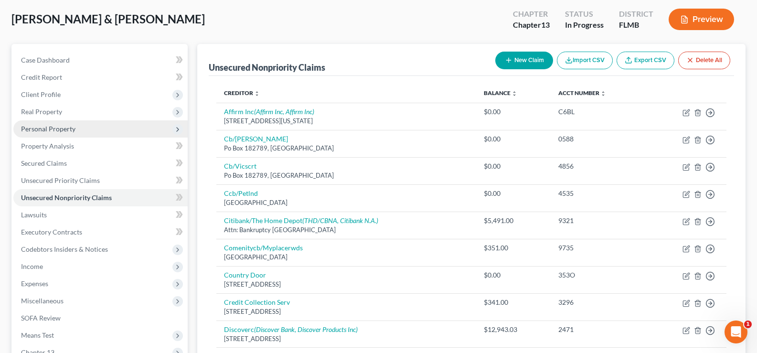
click at [85, 131] on span "Personal Property" at bounding box center [100, 128] width 174 height 17
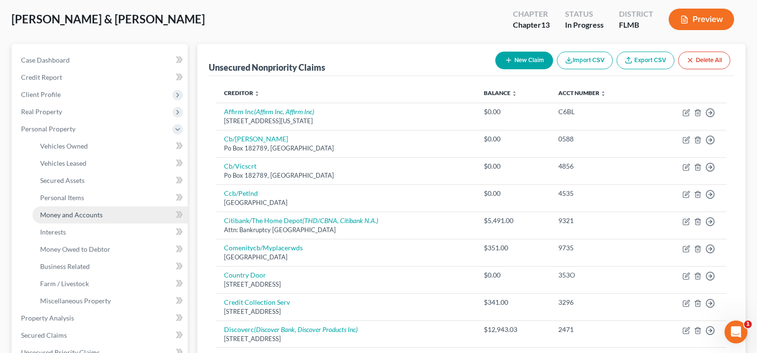
click at [100, 217] on span "Money and Accounts" at bounding box center [71, 215] width 63 height 8
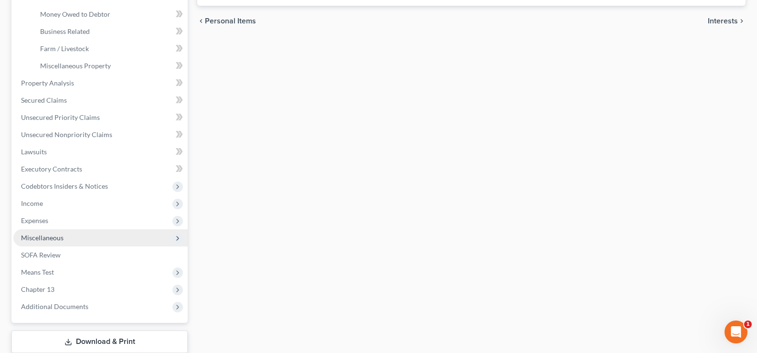
scroll to position [344, 0]
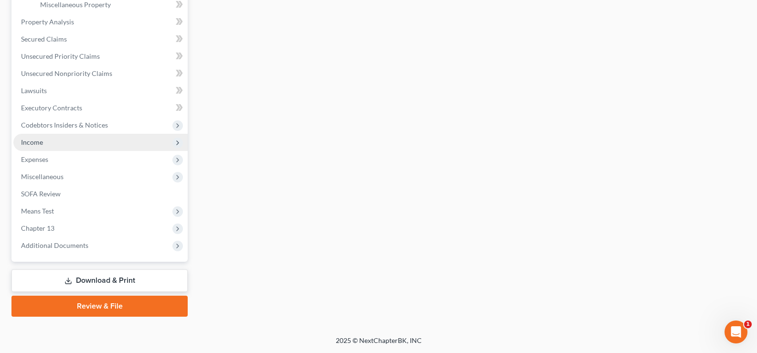
click at [77, 140] on span "Income" at bounding box center [100, 142] width 174 height 17
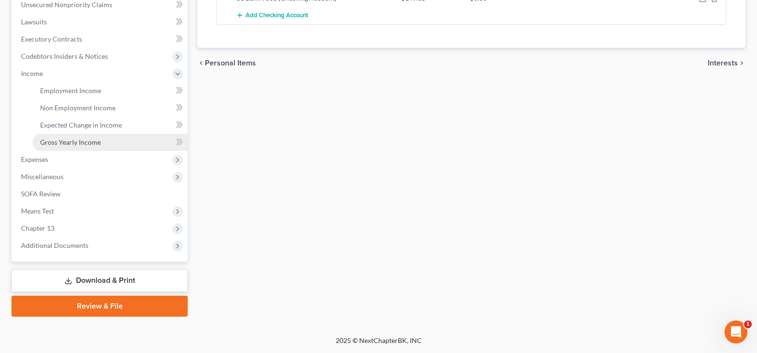
scroll to position [241, 0]
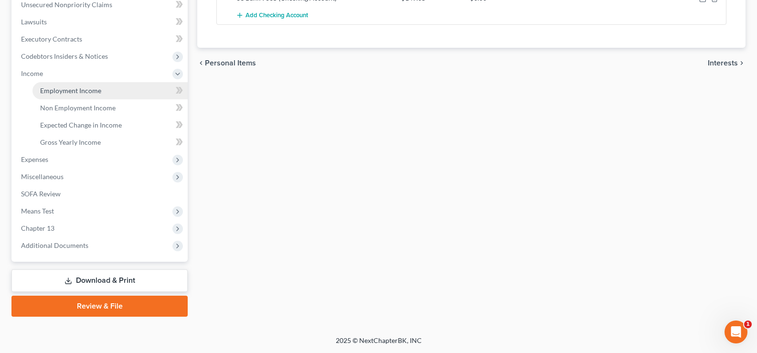
click at [106, 87] on link "Employment Income" at bounding box center [109, 90] width 155 height 17
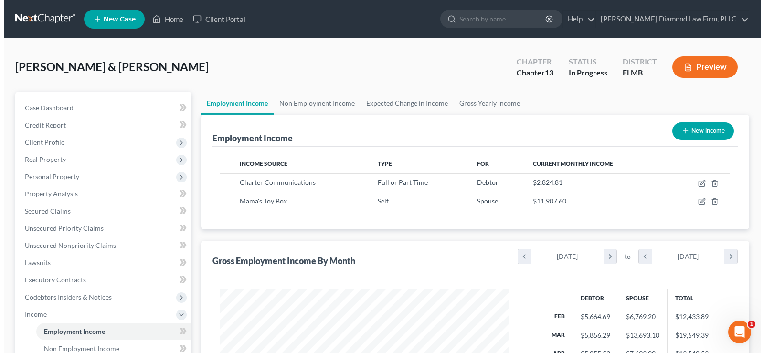
scroll to position [171, 308]
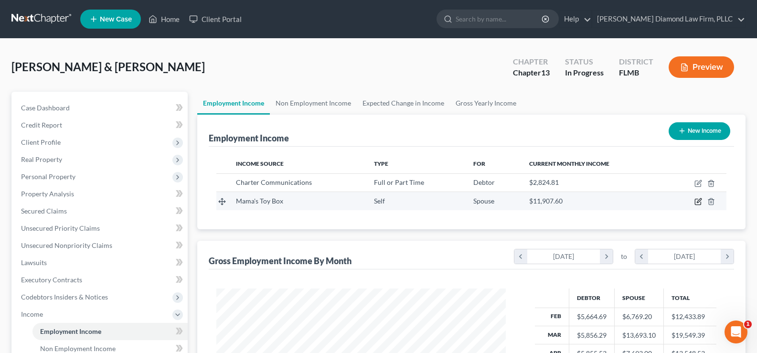
click at [699, 199] on icon "button" at bounding box center [698, 202] width 8 height 8
select select "1"
select select "9"
select select "0"
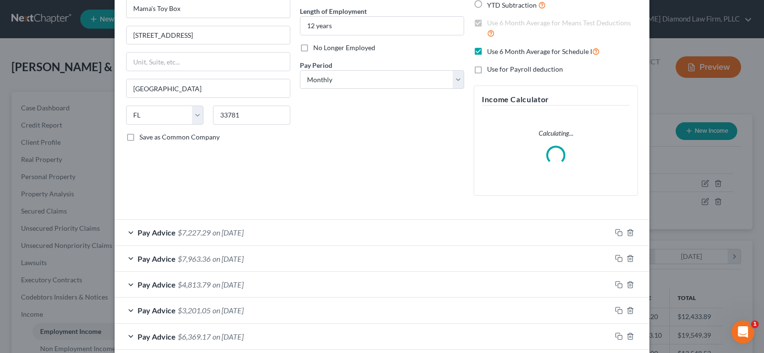
scroll to position [96, 0]
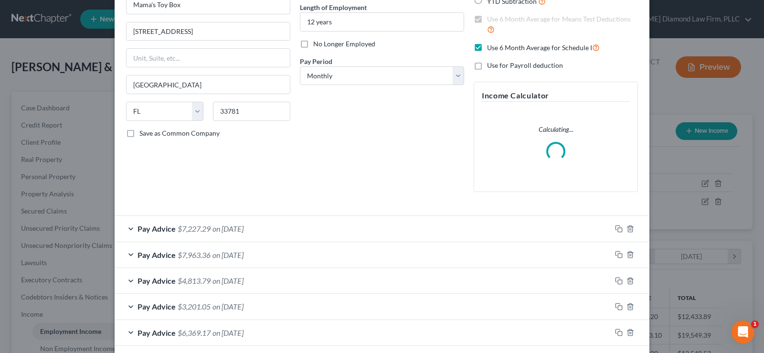
click at [323, 230] on form "Employment Type * Select Full or Part Time Employment Self Employment Company *…" at bounding box center [382, 159] width 512 height 423
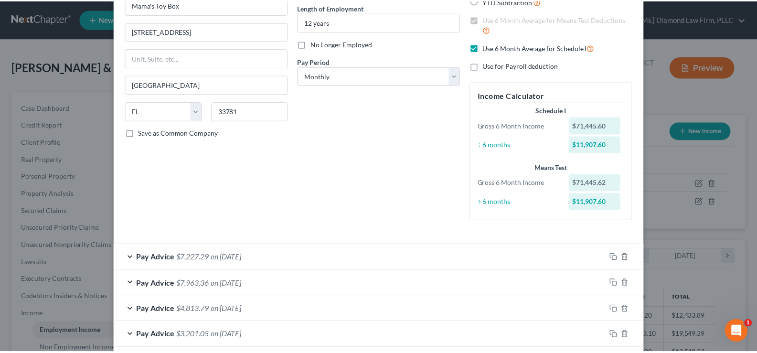
scroll to position [195, 0]
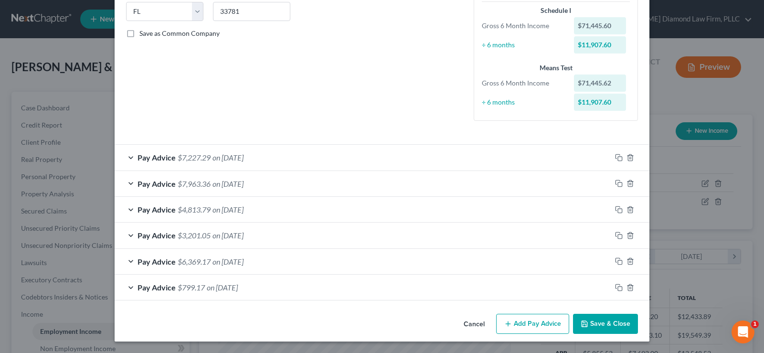
click at [608, 325] on button "Save & Close" at bounding box center [605, 324] width 65 height 20
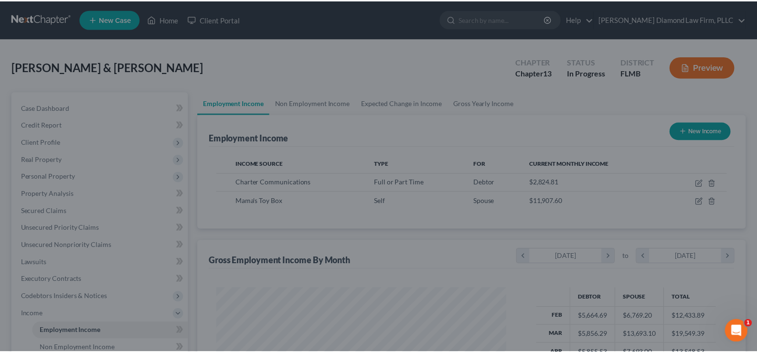
scroll to position [477382, 477245]
